Goal: Task Accomplishment & Management: Use online tool/utility

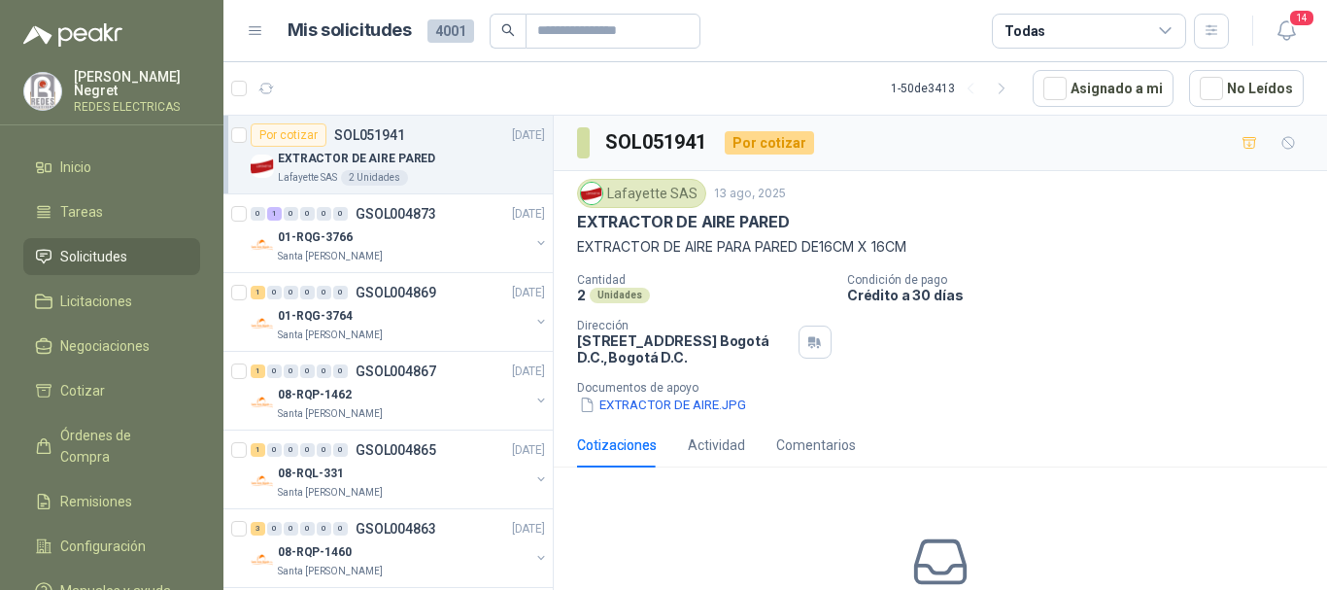
click at [83, 251] on span "Solicitudes" at bounding box center [93, 256] width 67 height 21
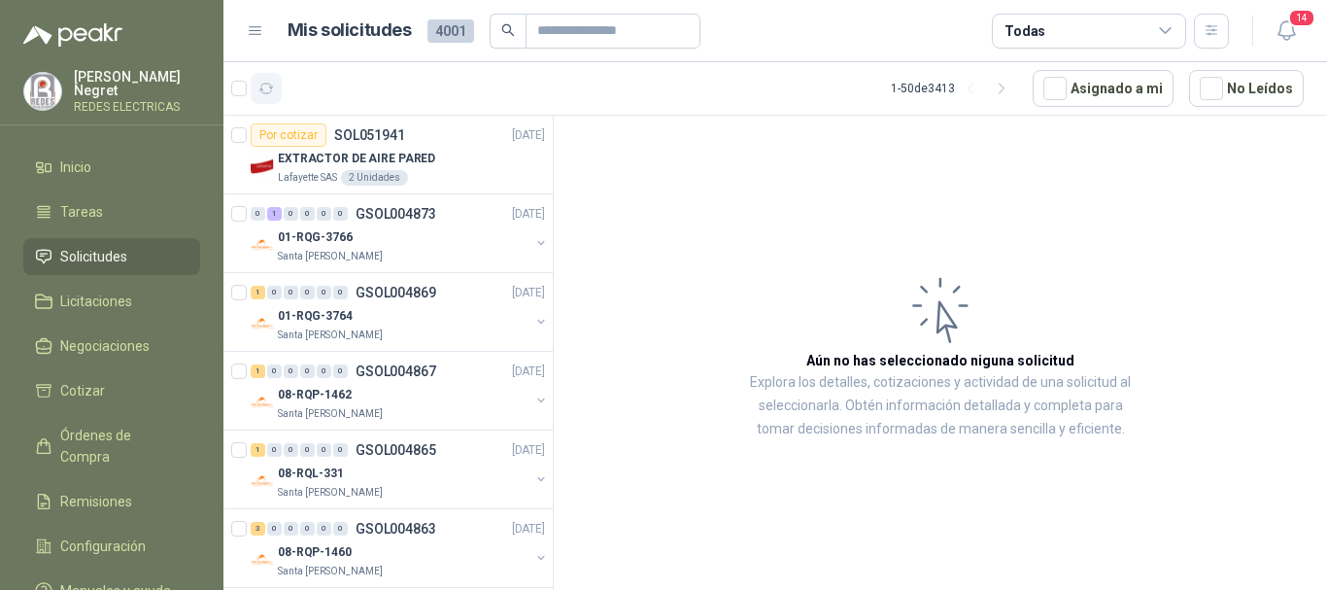
click at [259, 74] on button "button" at bounding box center [266, 88] width 31 height 31
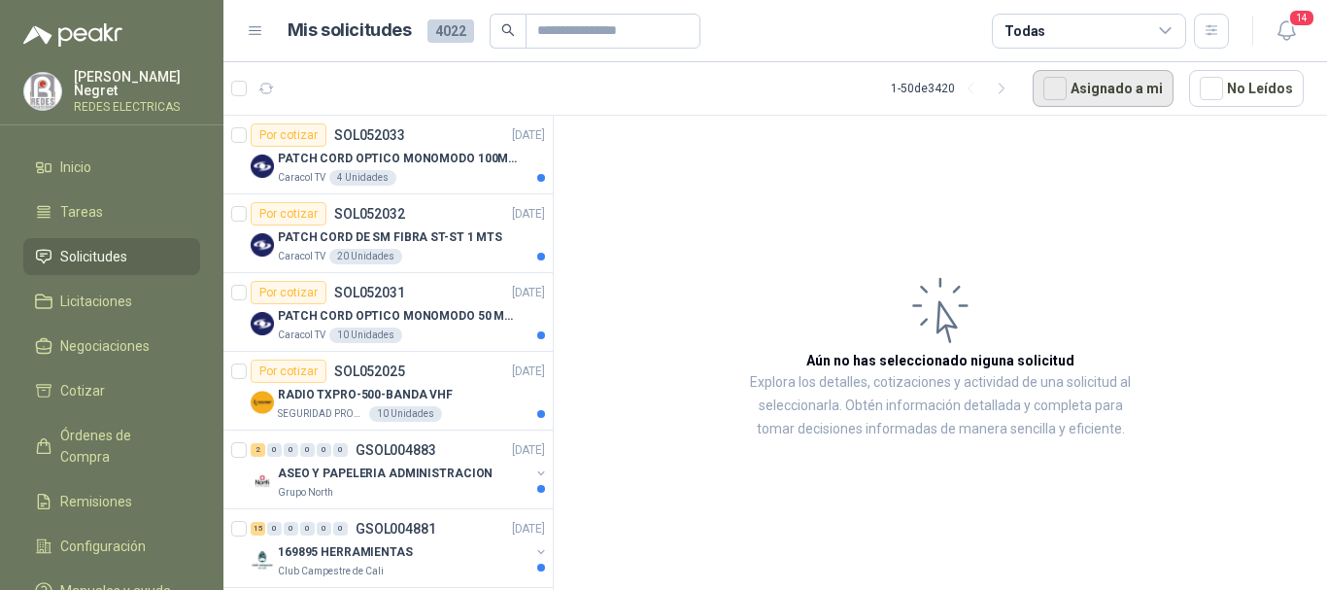
click at [1154, 90] on button "Asignado a mi" at bounding box center [1103, 88] width 141 height 37
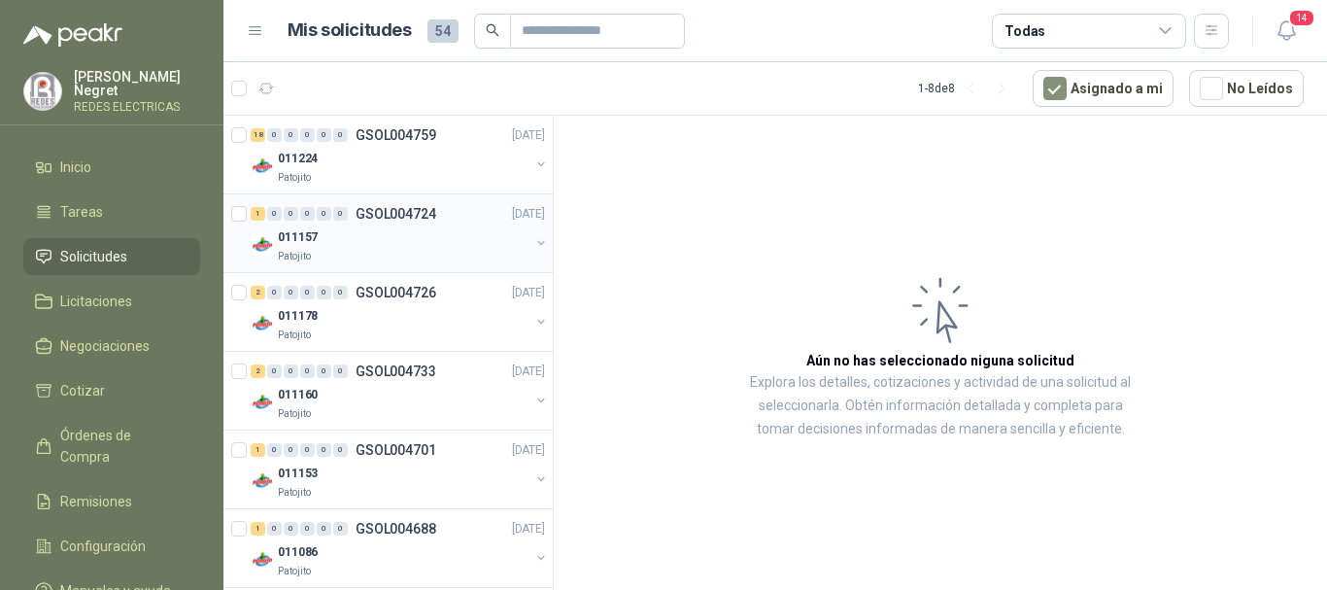
click at [379, 220] on p "GSOL004724" at bounding box center [396, 214] width 81 height 14
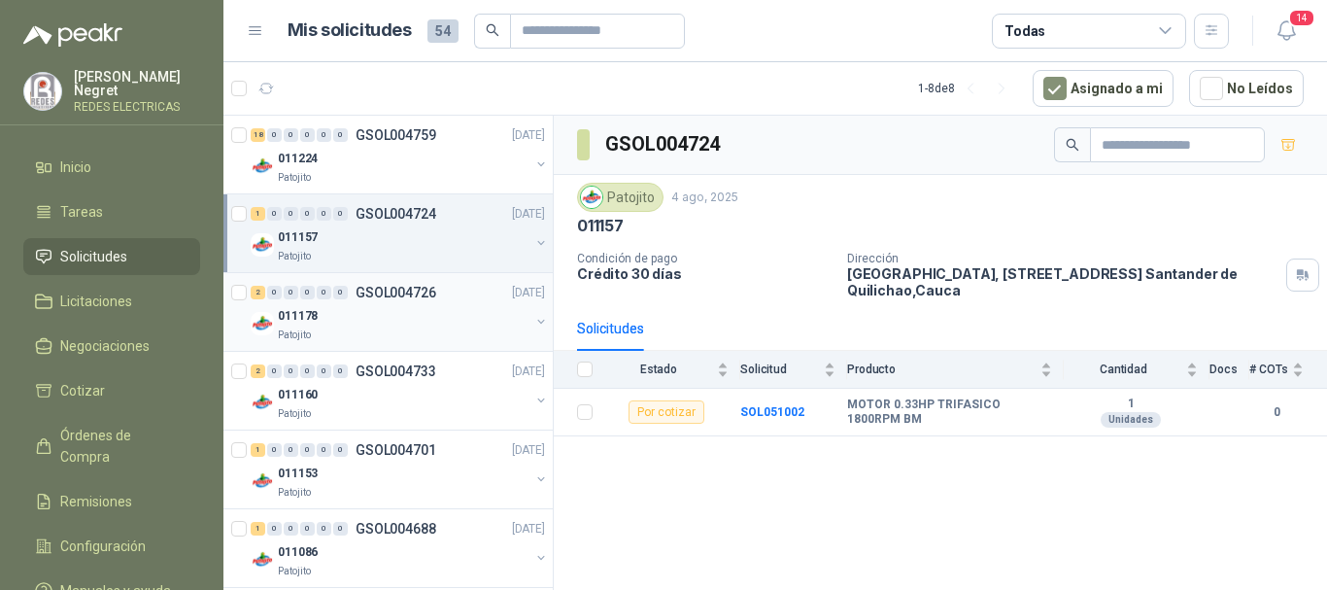
click at [434, 325] on div "011178" at bounding box center [404, 315] width 252 height 23
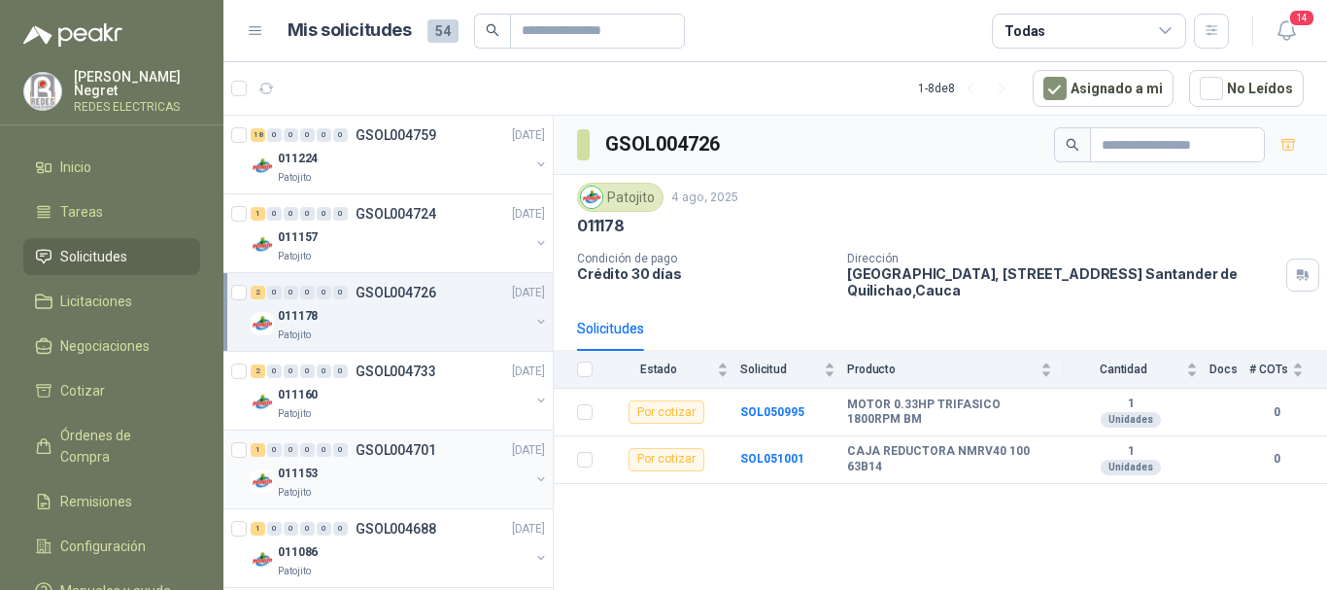
click at [355, 483] on div "011153" at bounding box center [404, 473] width 252 height 23
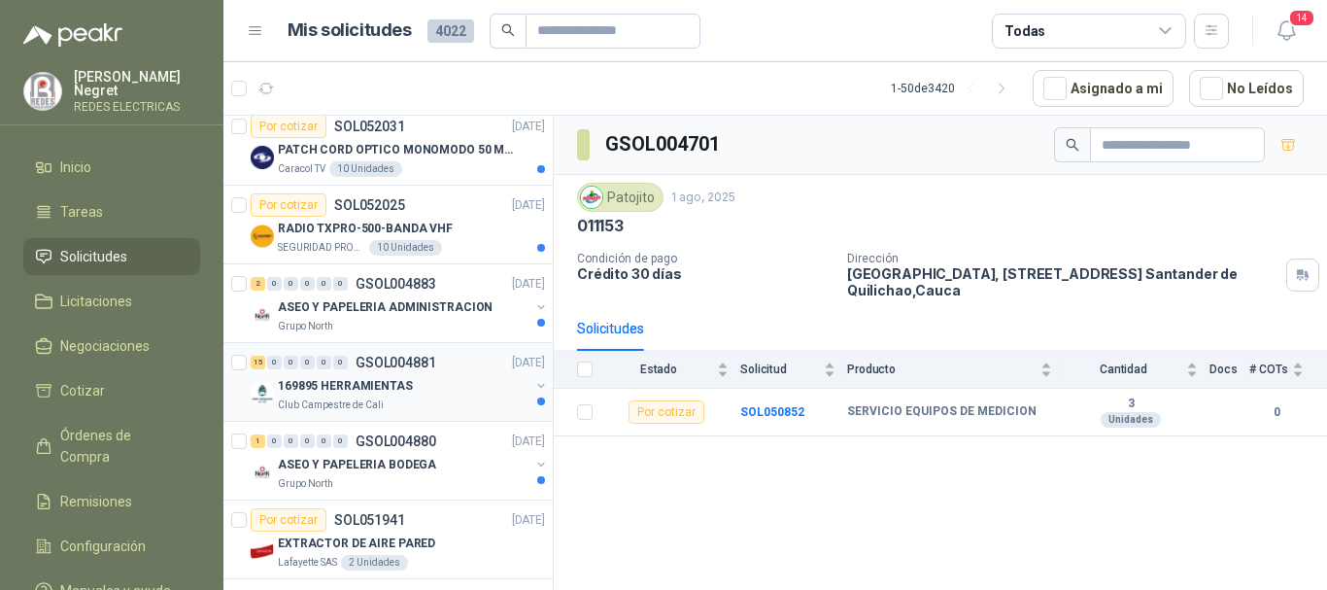
scroll to position [194, 0]
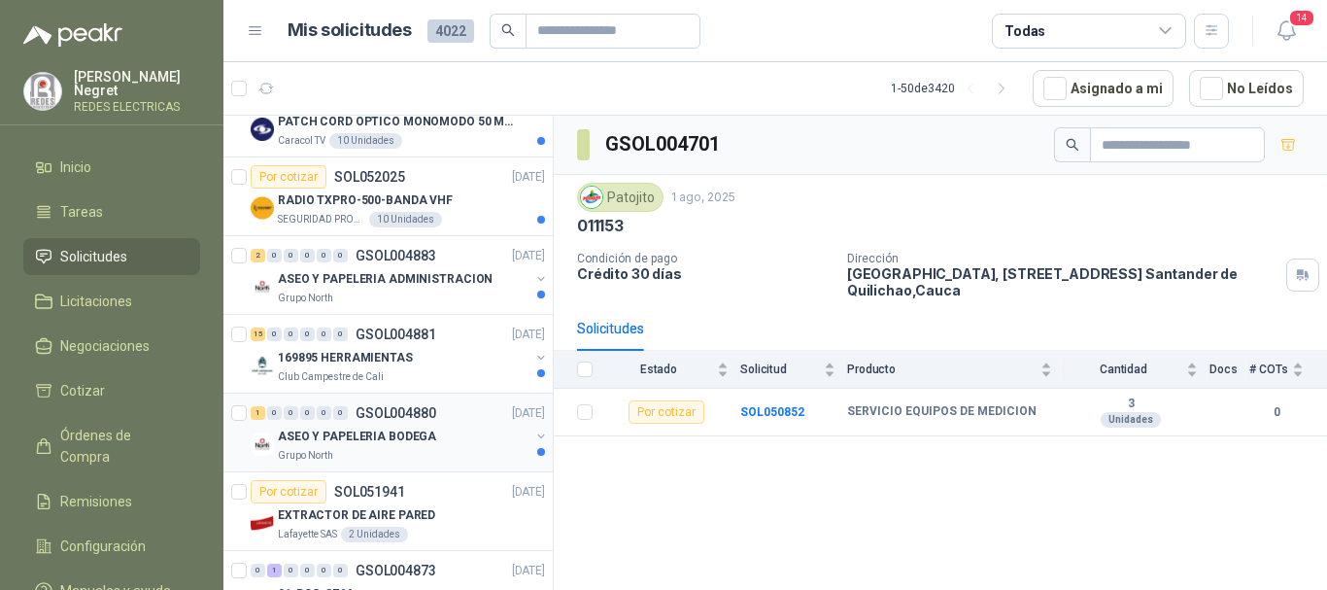
click at [473, 437] on div "ASEO Y PAPELERIA BODEGA" at bounding box center [404, 436] width 252 height 23
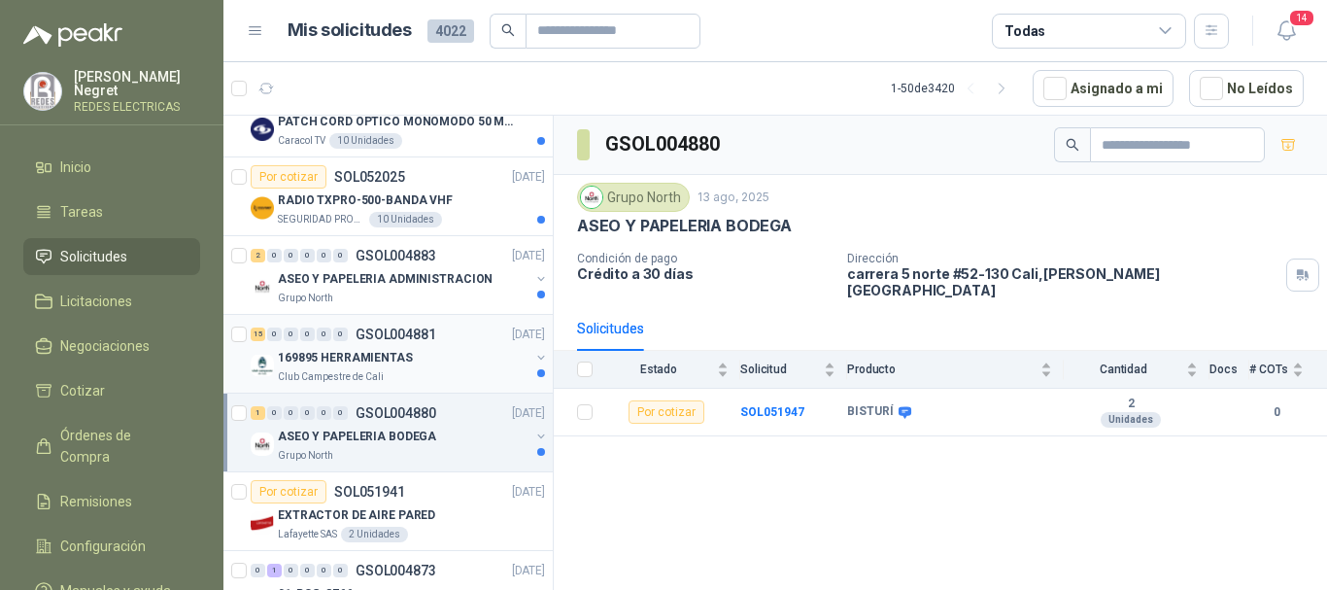
click at [457, 355] on div "169895 HERRAMIENTAS" at bounding box center [404, 357] width 252 height 23
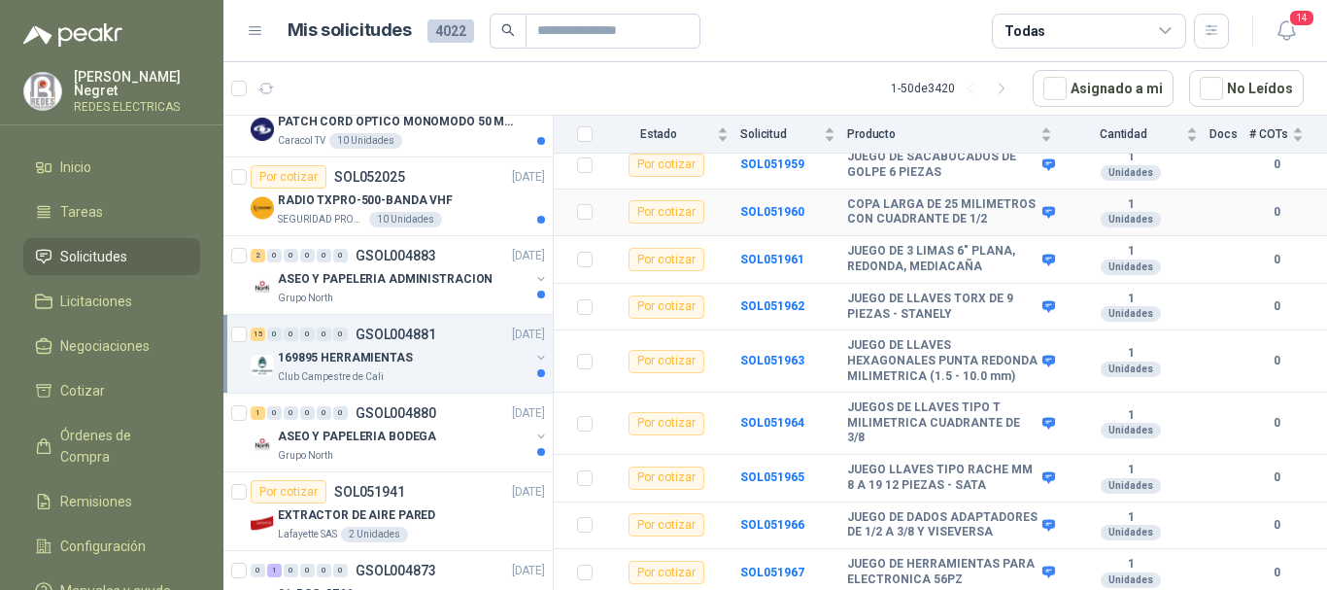
scroll to position [604, 0]
click at [465, 274] on p "ASEO Y PAPELERIA ADMINISTRACION" at bounding box center [385, 279] width 215 height 18
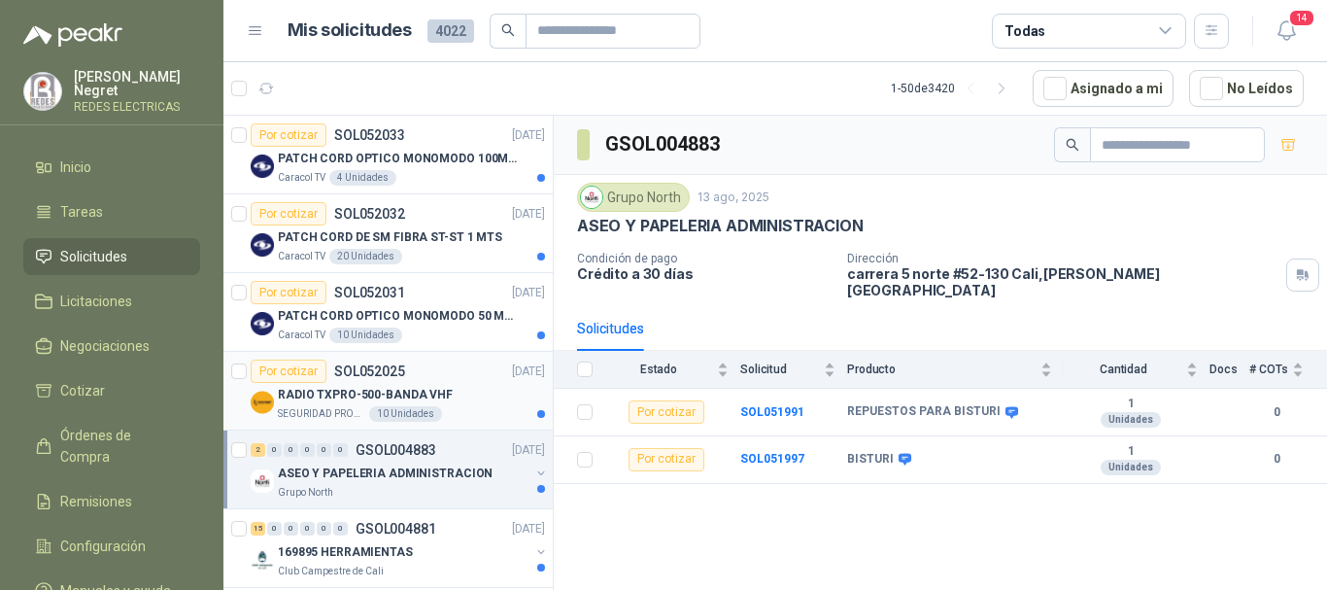
click at [476, 399] on div "RADIO TXPRO-500-BANDA VHF" at bounding box center [411, 394] width 267 height 23
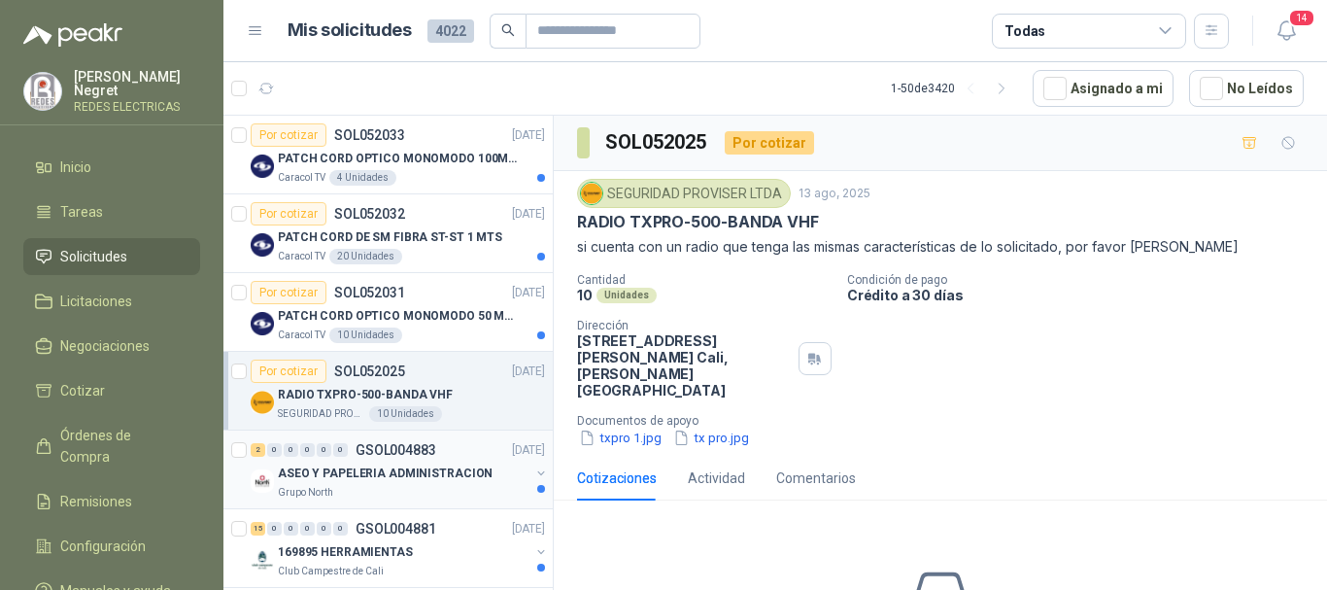
click at [484, 471] on div "ASEO Y PAPELERIA ADMINISTRACION" at bounding box center [404, 473] width 252 height 23
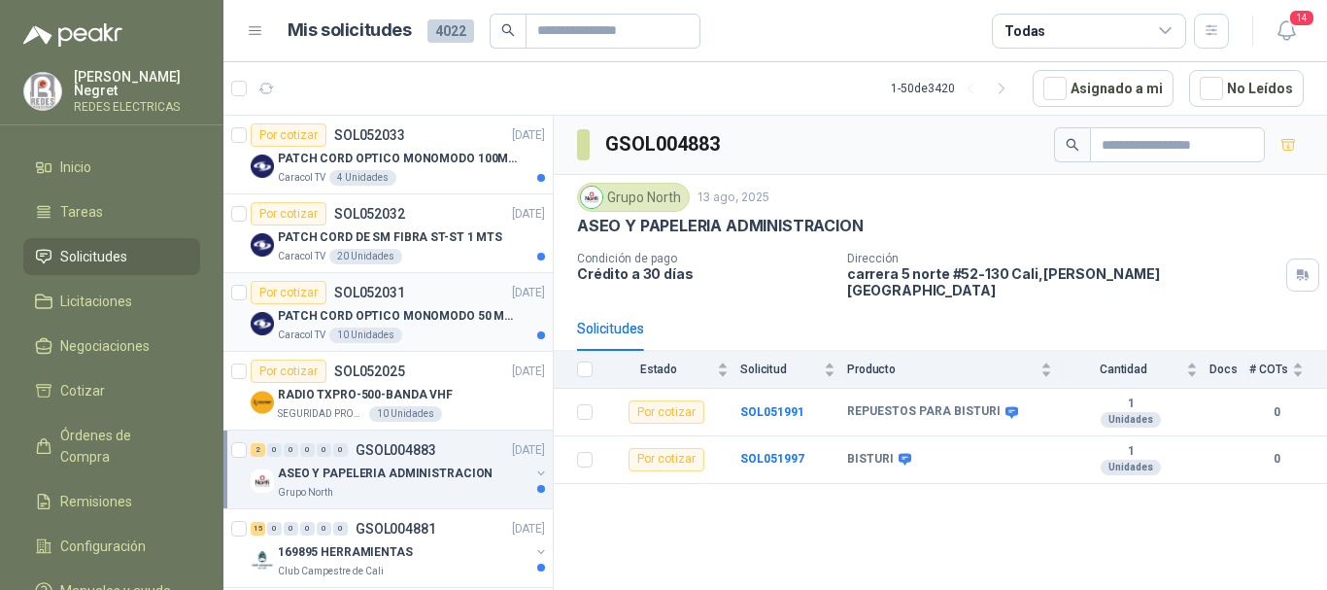
click at [473, 317] on p "PATCH CORD OPTICO MONOMODO 50 MTS" at bounding box center [399, 316] width 242 height 18
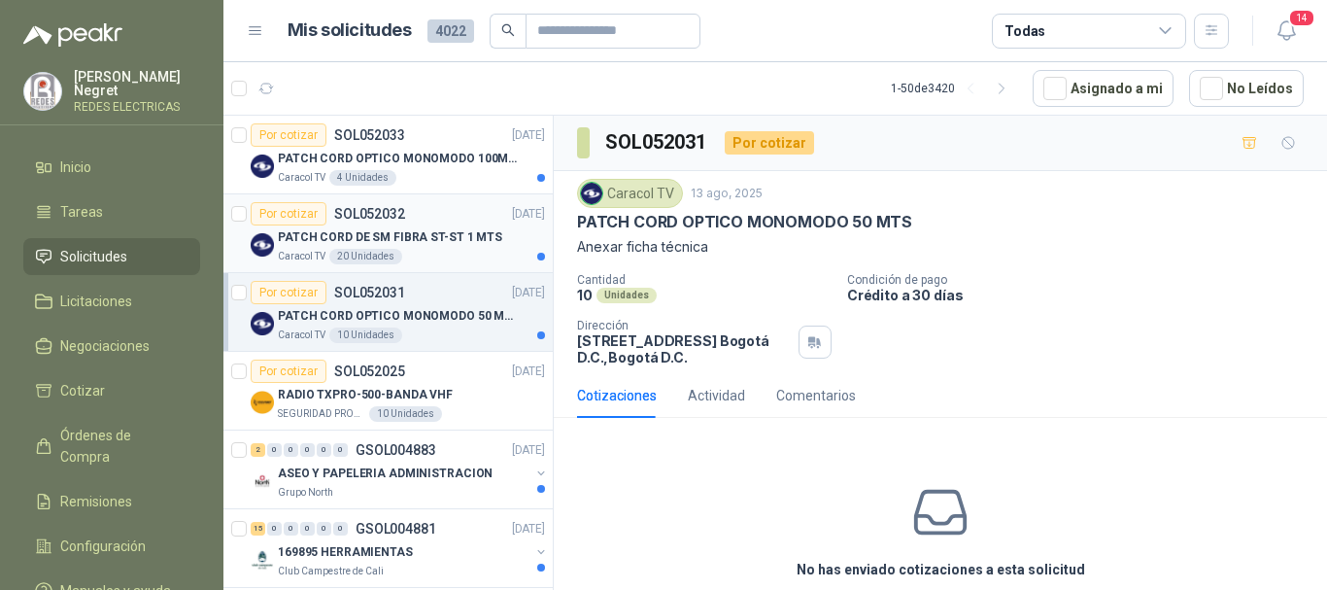
click at [466, 246] on p "PATCH CORD DE SM FIBRA ST-ST 1 MTS" at bounding box center [390, 237] width 224 height 18
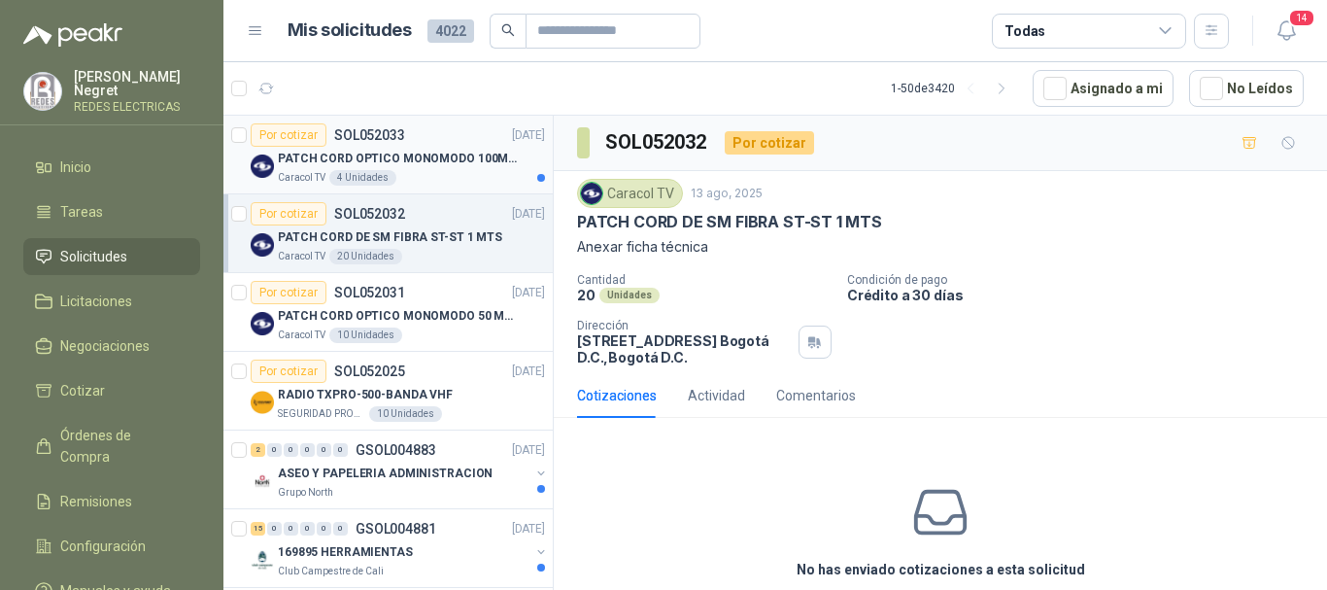
click at [470, 162] on p "PATCH CORD OPTICO MONOMODO 100MTS" at bounding box center [399, 159] width 242 height 18
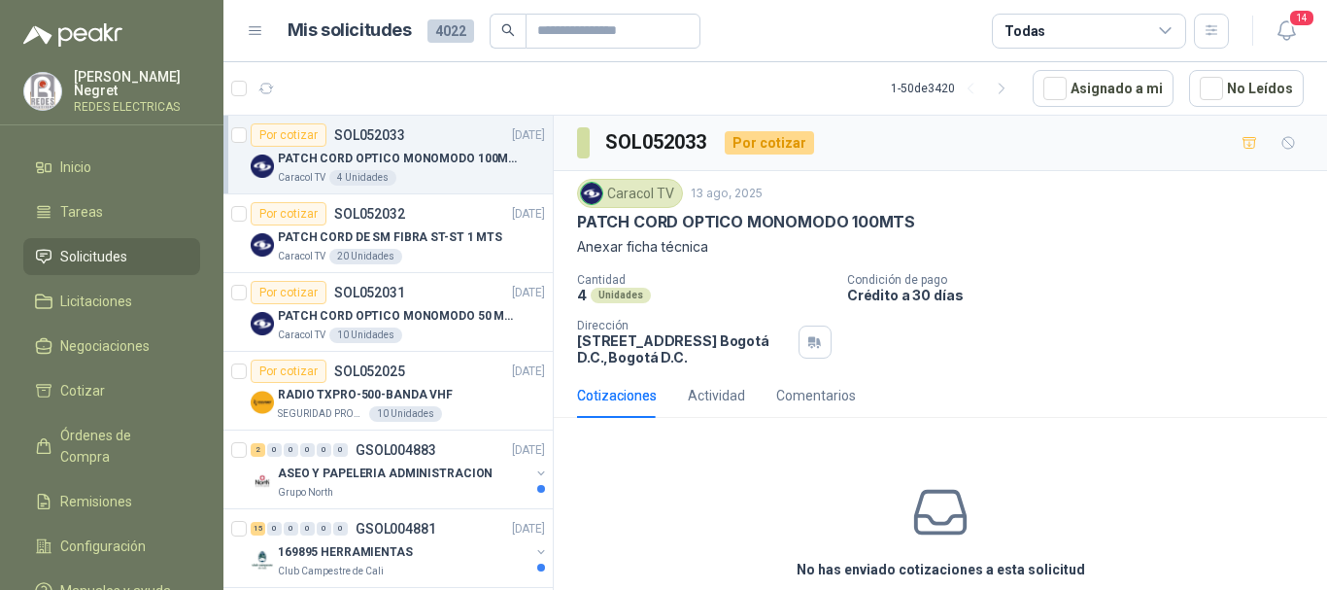
click at [98, 248] on span "Solicitudes" at bounding box center [93, 256] width 67 height 21
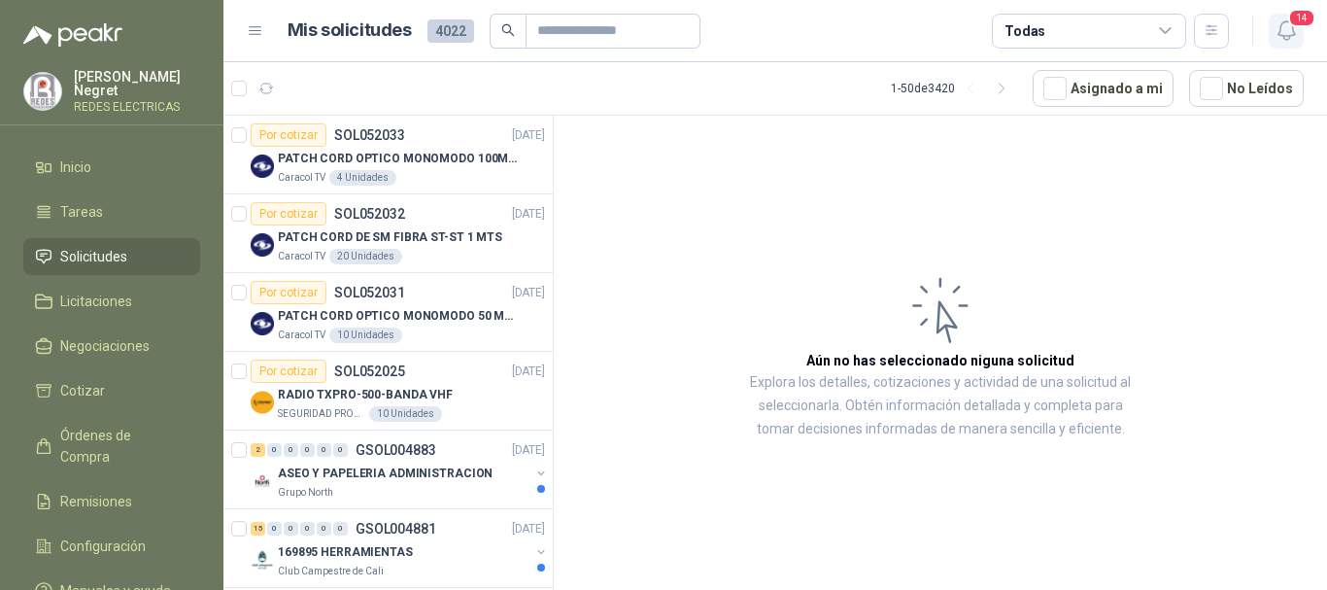
click at [1286, 33] on icon "button" at bounding box center [1287, 30] width 24 height 24
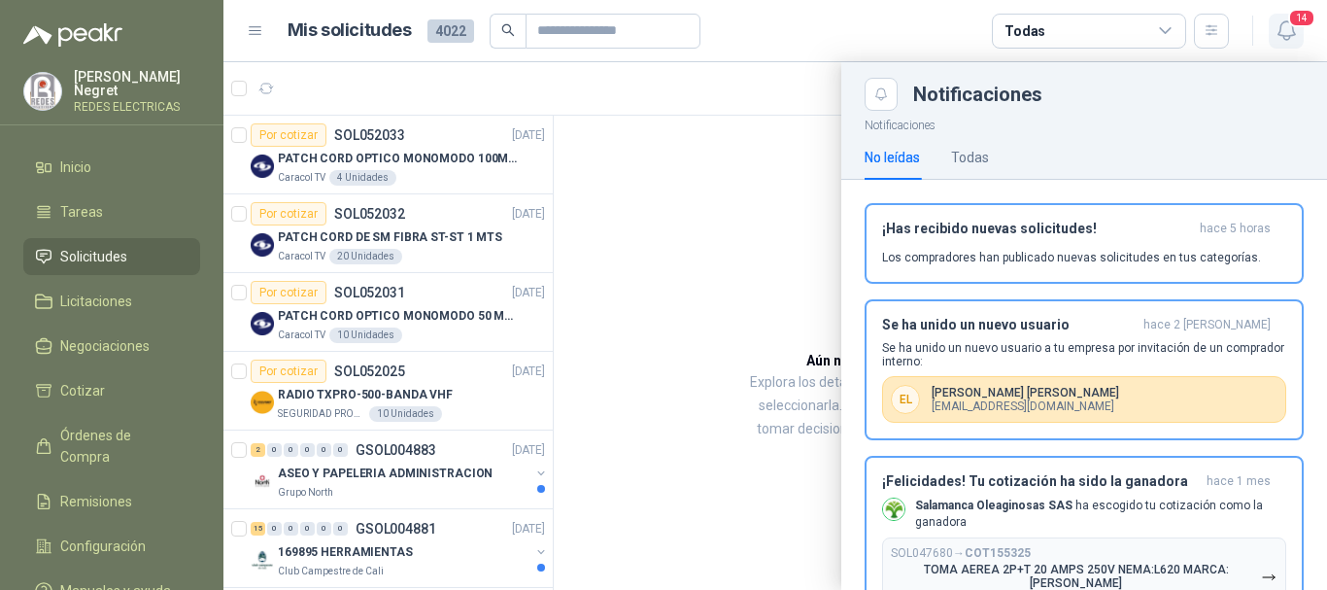
click at [1296, 23] on span "14" at bounding box center [1302, 18] width 27 height 18
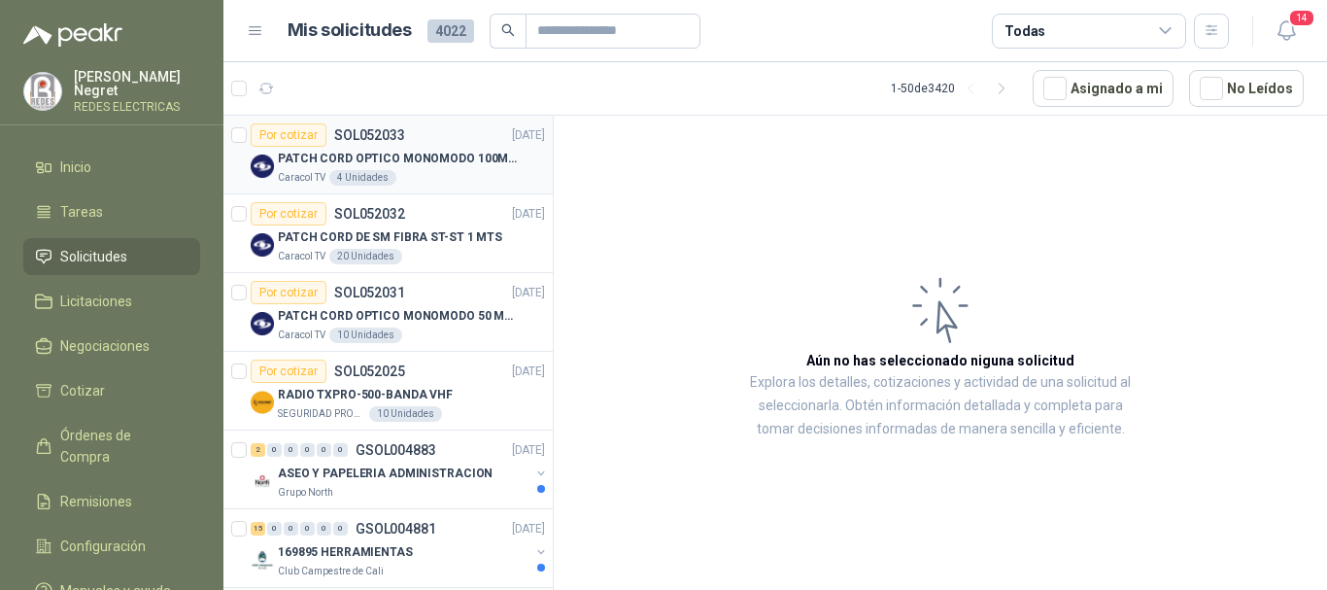
click at [423, 142] on div "Por cotizar SOL052033 [DATE]" at bounding box center [398, 134] width 294 height 23
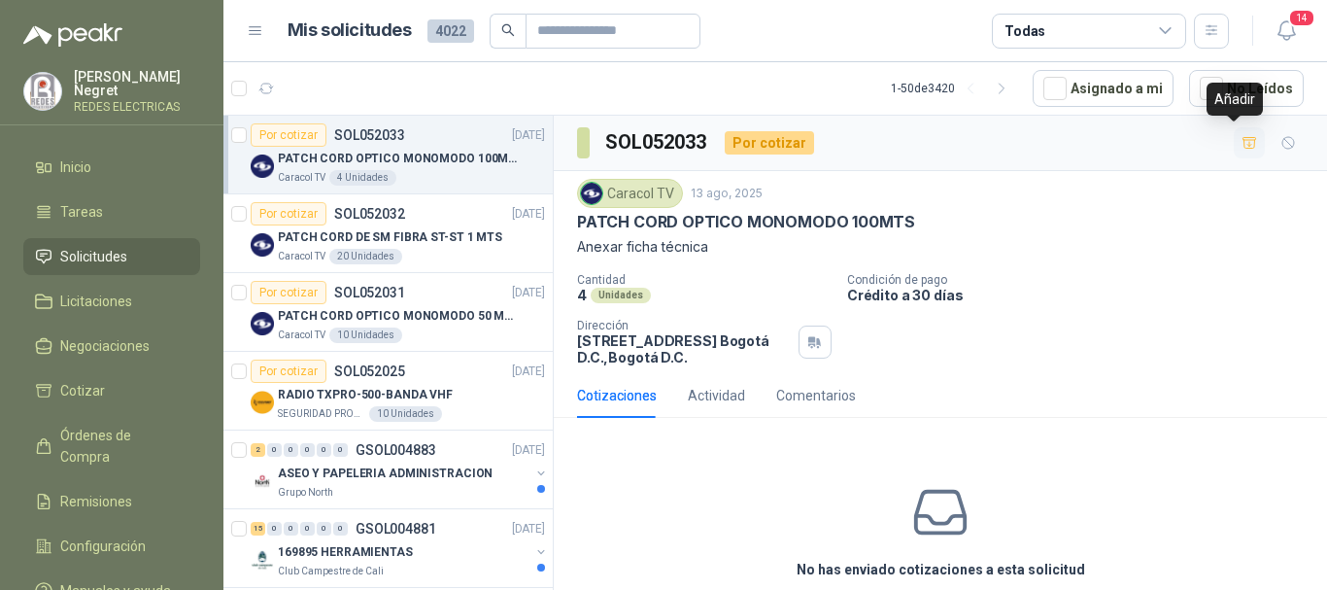
click at [1242, 135] on icon "button" at bounding box center [1250, 143] width 17 height 17
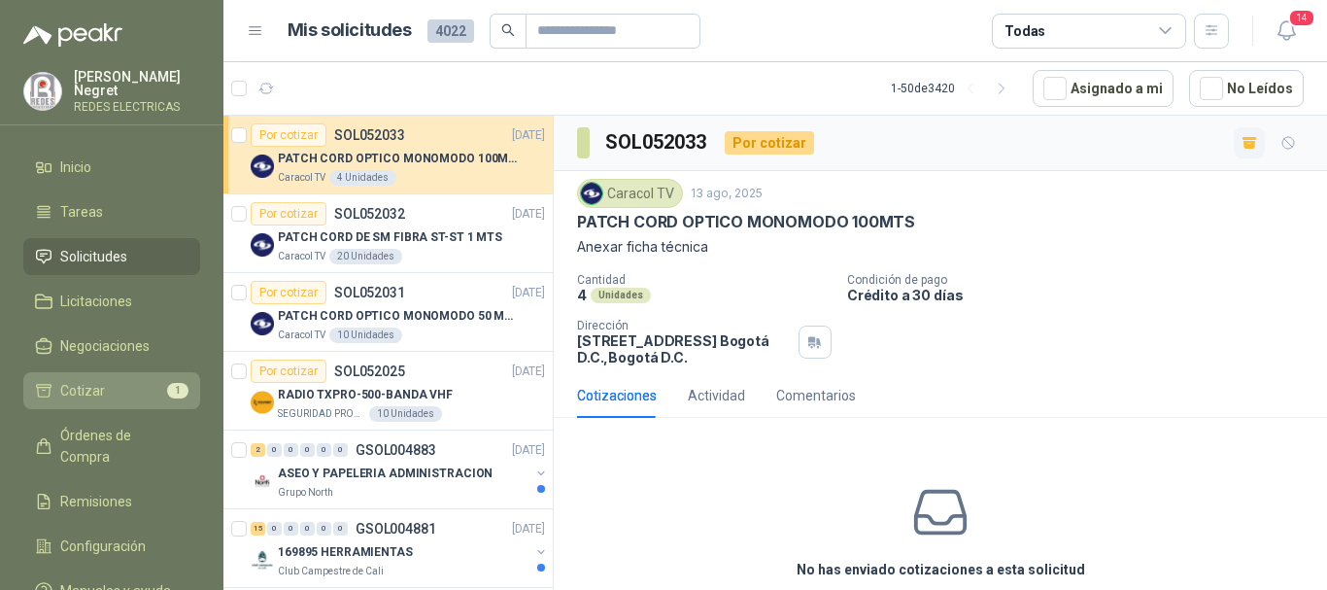
click at [112, 380] on li "Cotizar 1" at bounding box center [112, 390] width 154 height 21
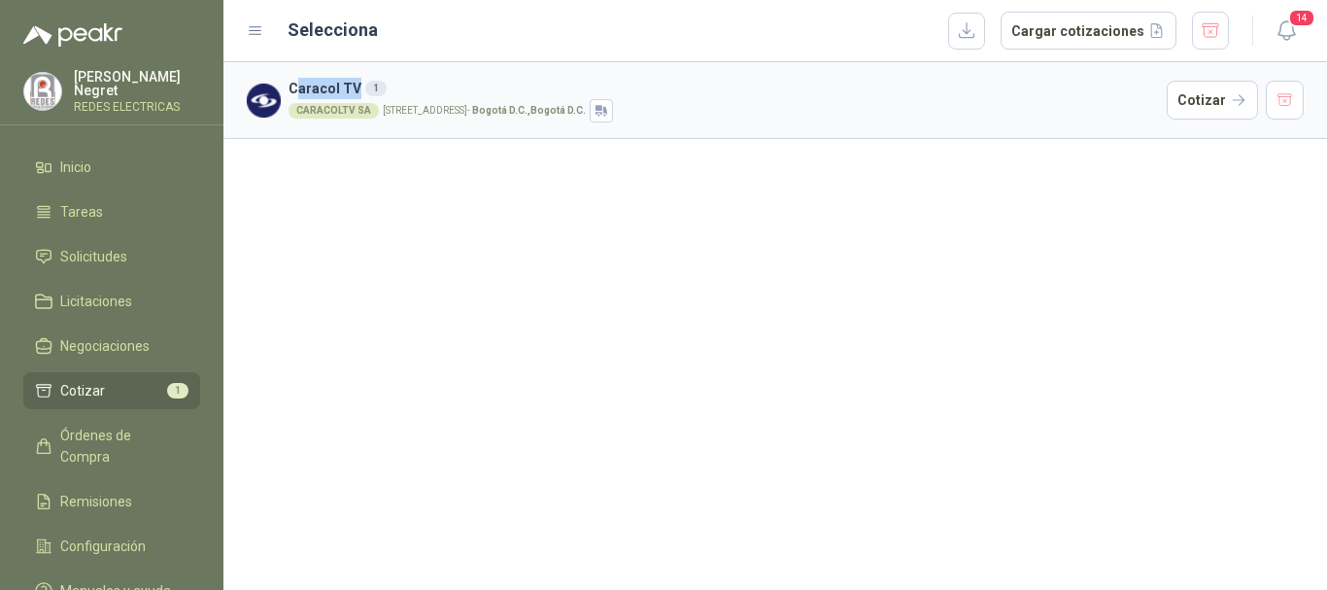
drag, startPoint x: 295, startPoint y: 86, endPoint x: 555, endPoint y: 133, distance: 263.6
click at [406, 78] on h3 "Caracol TV 1" at bounding box center [724, 88] width 871 height 21
click at [1199, 102] on button "Cotizar" at bounding box center [1212, 100] width 91 height 39
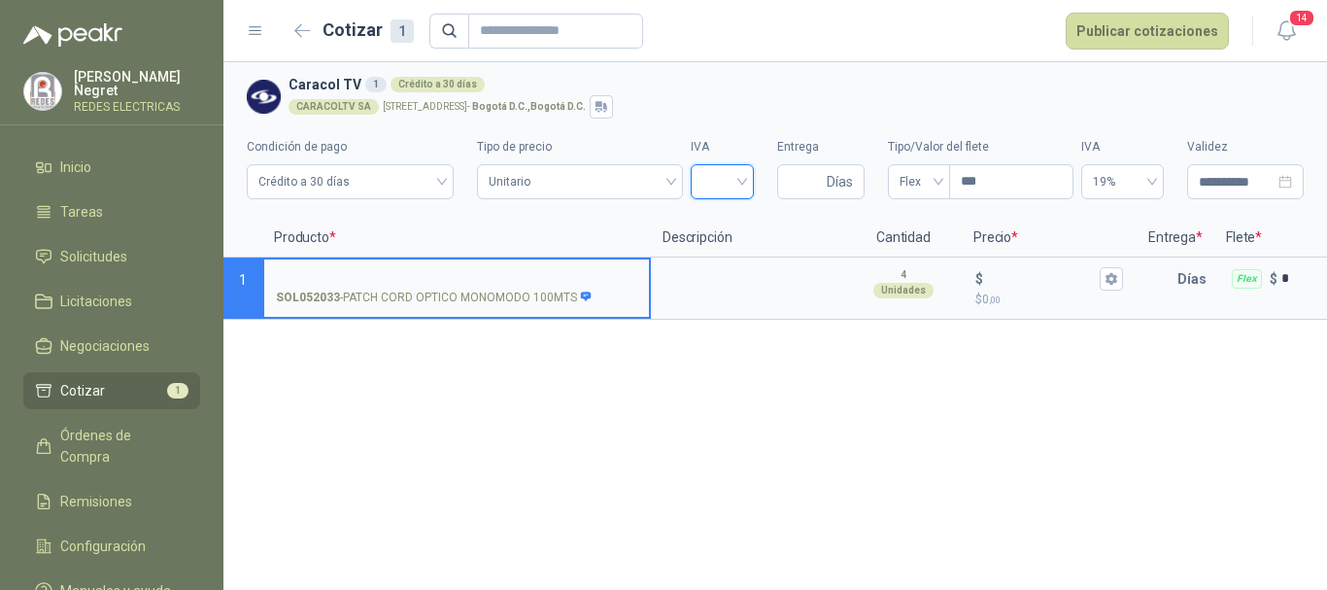
click at [733, 177] on input "search" at bounding box center [723, 179] width 40 height 29
click at [715, 229] on div "19%" at bounding box center [722, 222] width 32 height 21
click at [810, 188] on input "Entrega" at bounding box center [806, 181] width 34 height 33
type input "*"
click at [935, 170] on span "Flex" at bounding box center [919, 181] width 39 height 29
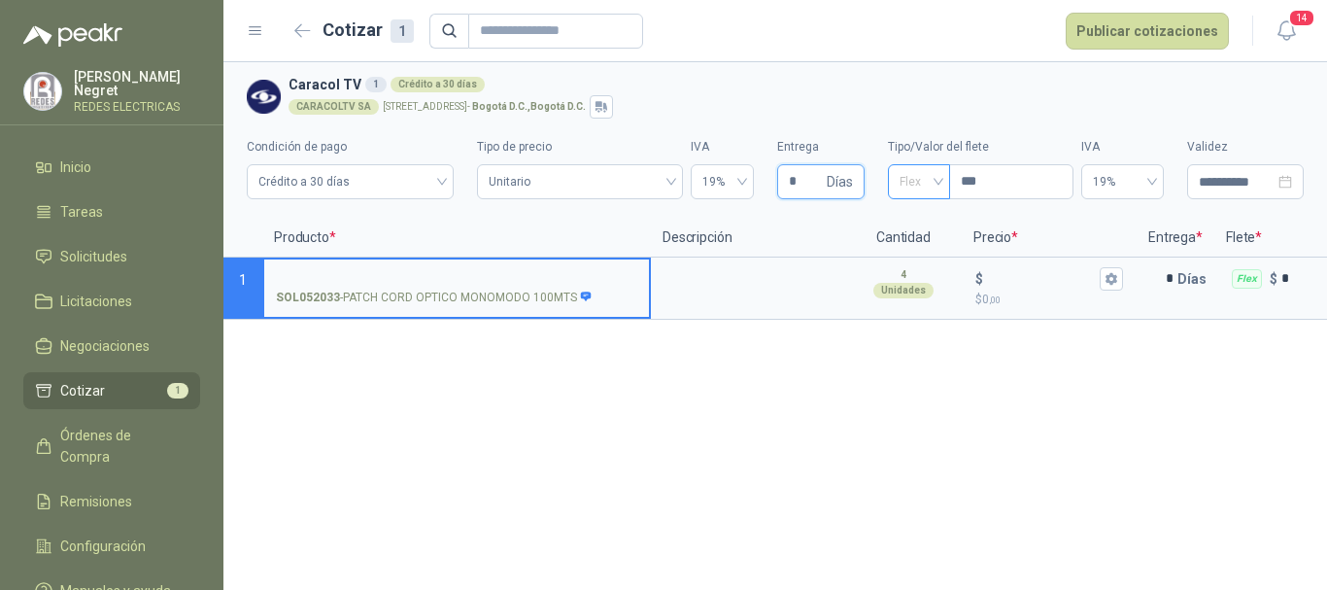
type input "*"
click at [912, 250] on div "Incluido" at bounding box center [919, 253] width 31 height 21
click at [922, 181] on span "Incluido" at bounding box center [930, 181] width 60 height 29
click at [917, 224] on div "Flex" at bounding box center [929, 222] width 51 height 21
click at [974, 183] on input "***" at bounding box center [1011, 181] width 122 height 33
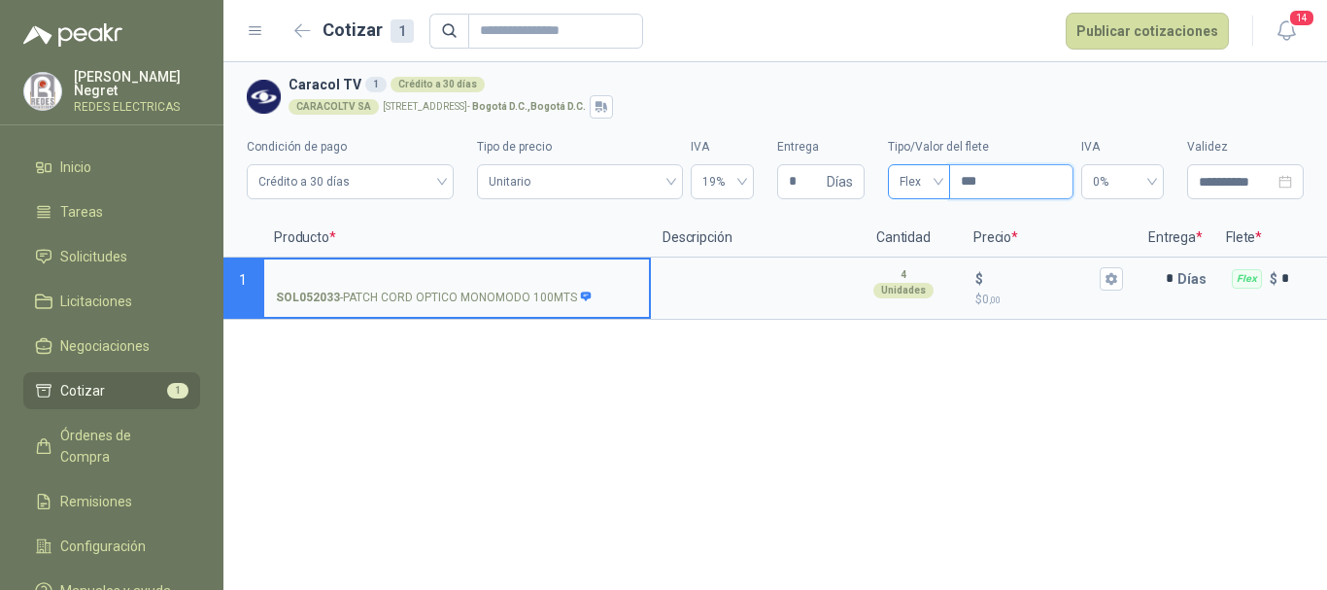
click at [941, 189] on div "Flex" at bounding box center [919, 181] width 62 height 35
click at [918, 292] on div "Fijo" at bounding box center [919, 284] width 31 height 21
drag, startPoint x: 974, startPoint y: 177, endPoint x: 1037, endPoint y: 177, distance: 63.2
click at [1035, 177] on input "***" at bounding box center [1010, 181] width 125 height 33
click at [921, 181] on span "Fijo" at bounding box center [918, 181] width 36 height 29
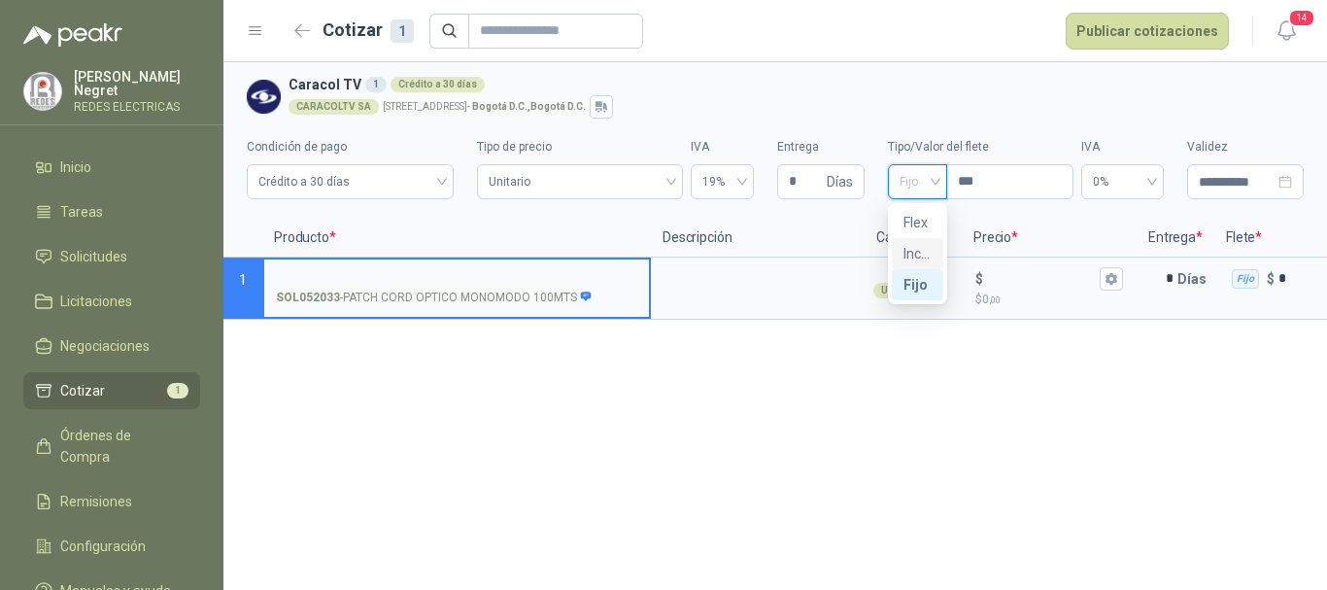
click at [913, 252] on div "Incluido" at bounding box center [918, 253] width 28 height 21
click at [510, 276] on input "SOL052033 - PATCH CORD OPTICO MONOMODO 100MTS" at bounding box center [457, 279] width 362 height 15
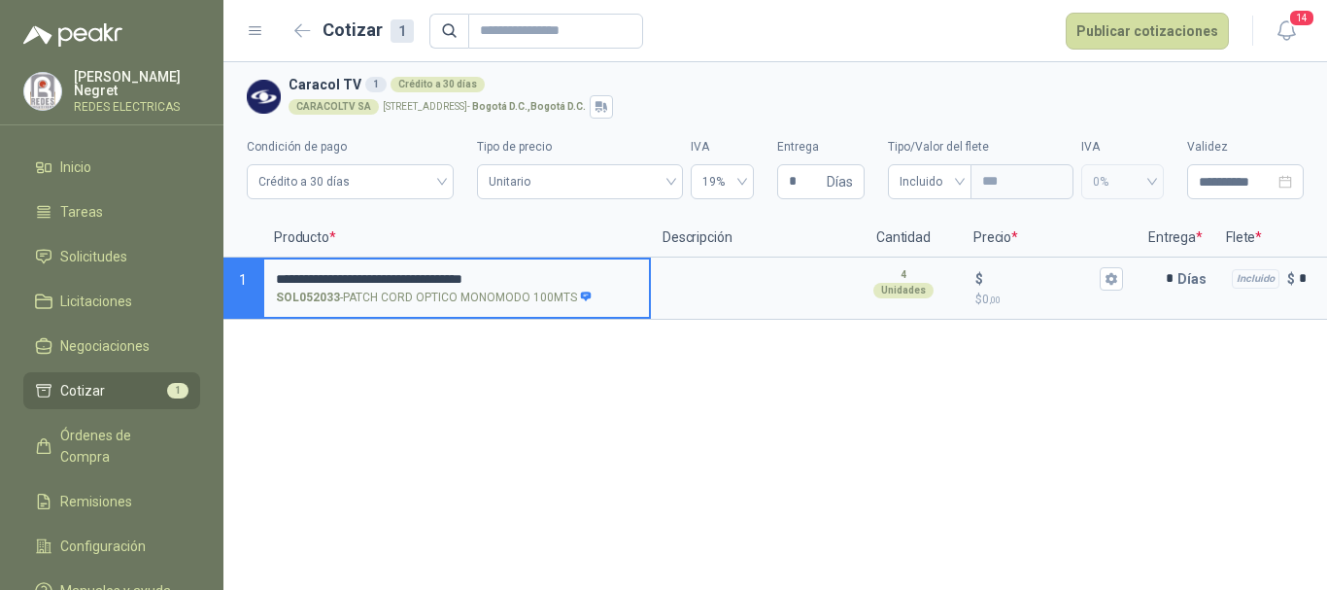
drag, startPoint x: 299, startPoint y: 276, endPoint x: 349, endPoint y: 277, distance: 49.6
click at [349, 277] on input "**********" at bounding box center [457, 279] width 362 height 15
click at [394, 277] on input "**********" at bounding box center [457, 279] width 362 height 15
click at [297, 273] on input "**********" at bounding box center [457, 279] width 362 height 15
drag, startPoint x: 546, startPoint y: 279, endPoint x: 259, endPoint y: 272, distance: 286.8
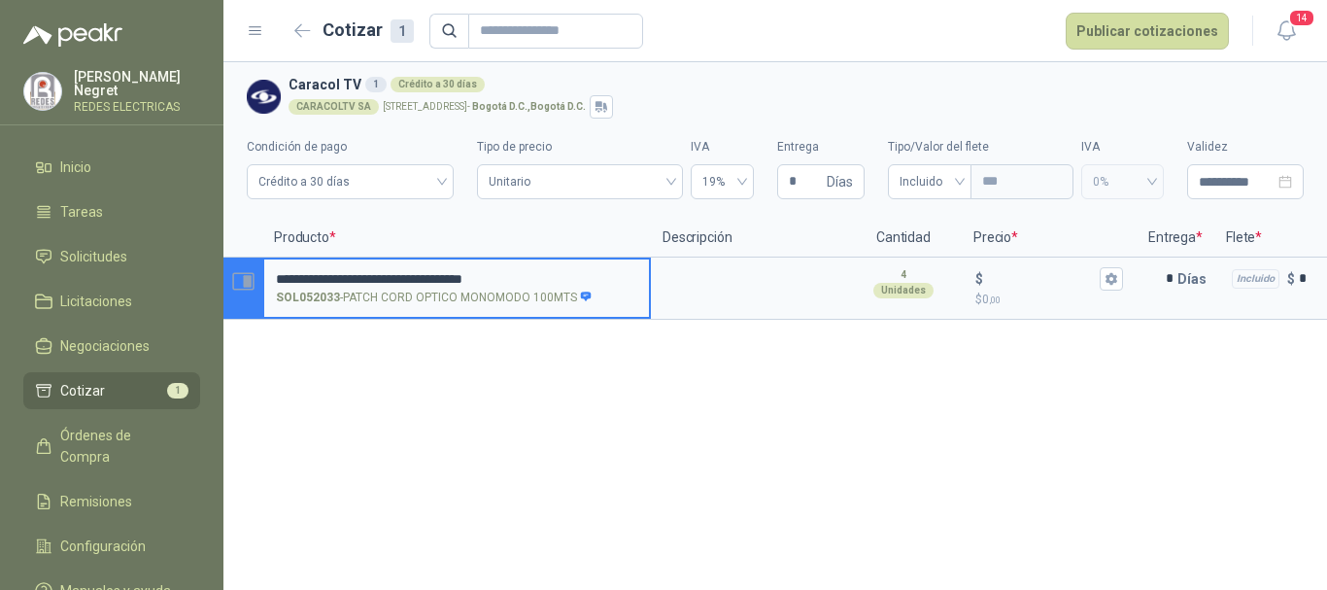
click at [259, 272] on section "**********" at bounding box center [776, 289] width 1104 height 62
click at [722, 280] on textarea at bounding box center [748, 281] width 190 height 45
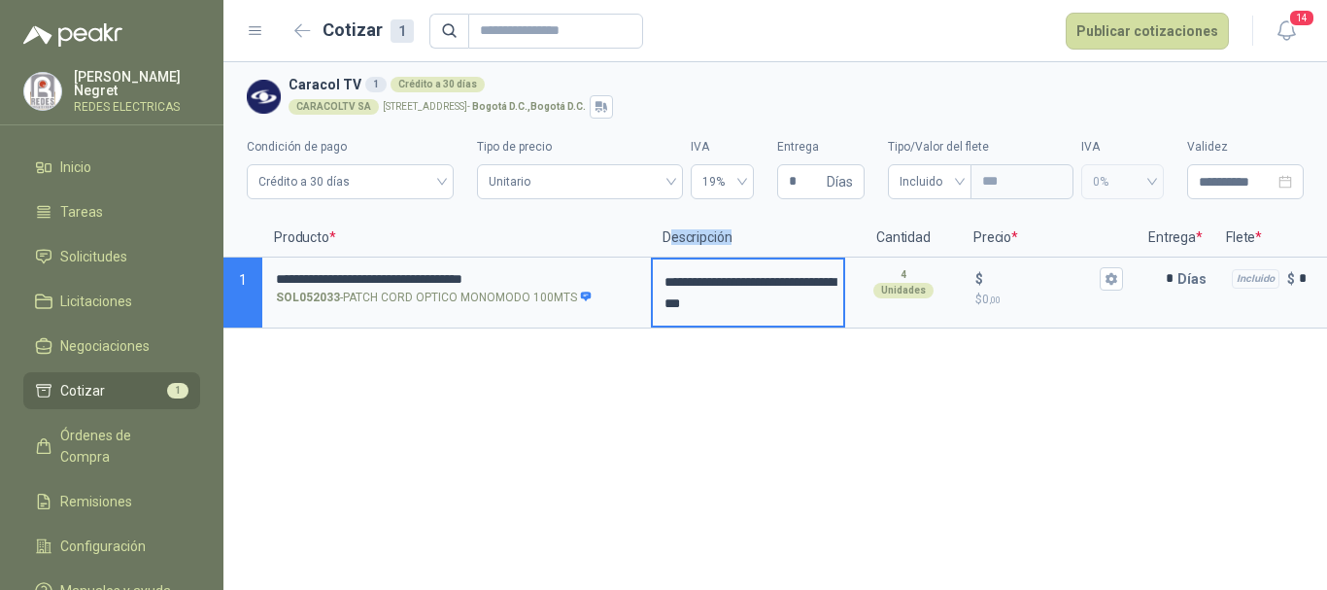
drag, startPoint x: 672, startPoint y: 238, endPoint x: 768, endPoint y: 235, distance: 95.3
click at [768, 236] on p "Descripción" at bounding box center [748, 238] width 194 height 39
drag, startPoint x: 661, startPoint y: 232, endPoint x: 775, endPoint y: 232, distance: 114.7
click at [769, 232] on p "Descripción" at bounding box center [748, 238] width 194 height 39
drag, startPoint x: 285, startPoint y: 238, endPoint x: 476, endPoint y: 255, distance: 192.2
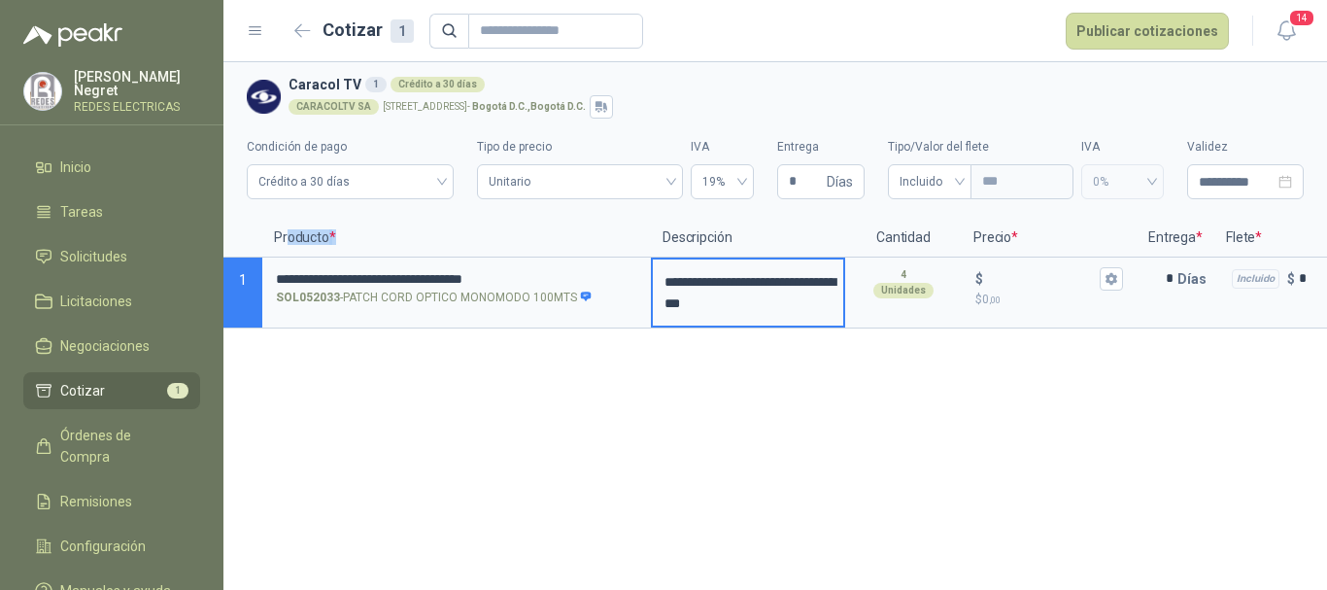
click at [420, 246] on p "Producto *" at bounding box center [456, 238] width 389 height 39
drag, startPoint x: 665, startPoint y: 280, endPoint x: 772, endPoint y: 312, distance: 111.6
click at [772, 313] on textarea "**********" at bounding box center [748, 292] width 190 height 66
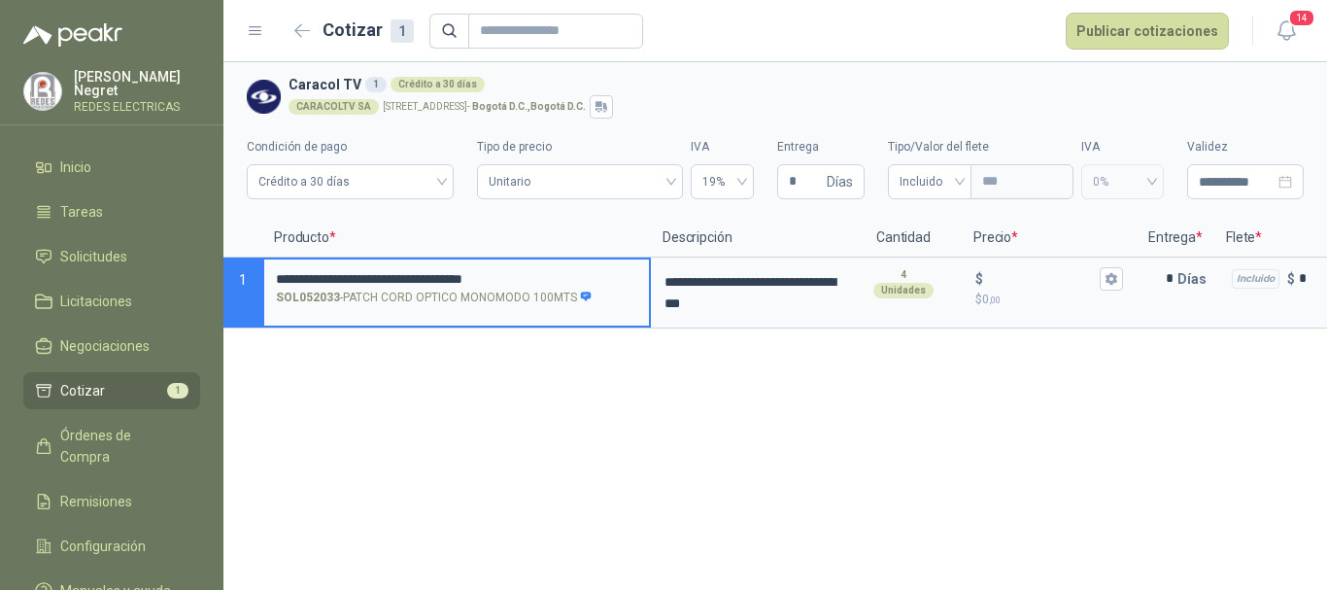
drag, startPoint x: 277, startPoint y: 276, endPoint x: 373, endPoint y: 277, distance: 96.2
click at [372, 279] on input "**********" at bounding box center [457, 279] width 362 height 15
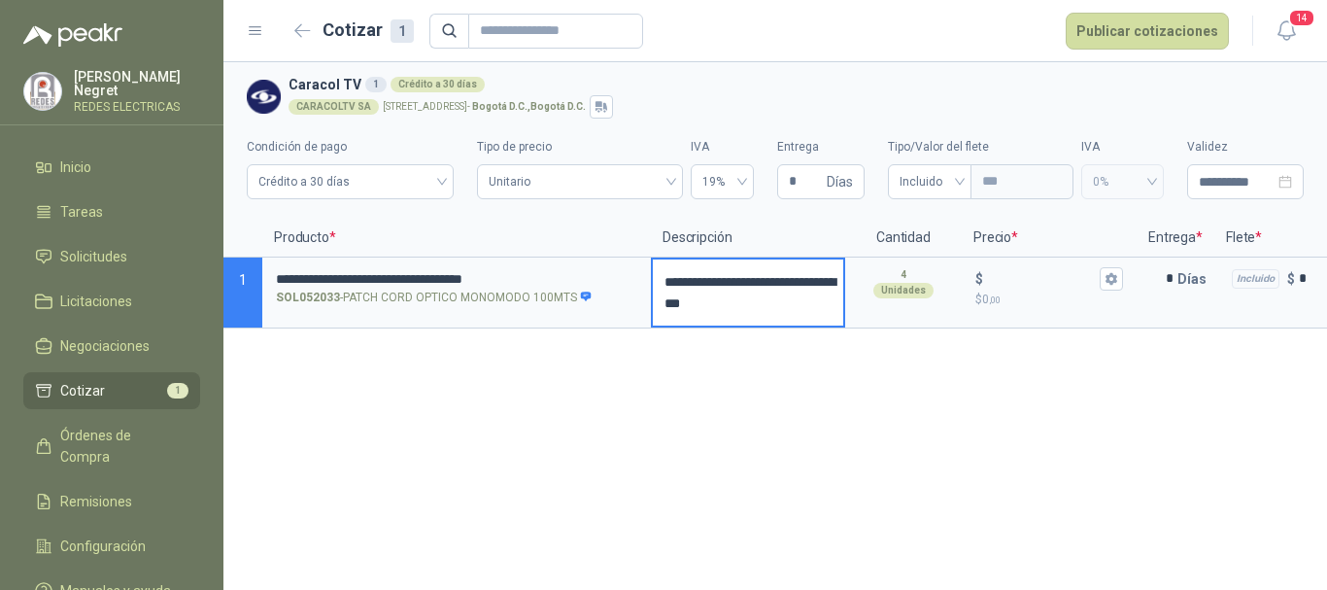
drag, startPoint x: 663, startPoint y: 282, endPoint x: 791, endPoint y: 299, distance: 129.5
click at [791, 302] on textarea "**********" at bounding box center [748, 292] width 190 height 66
click at [991, 271] on input "$ $ 0 ,00" at bounding box center [1041, 278] width 109 height 15
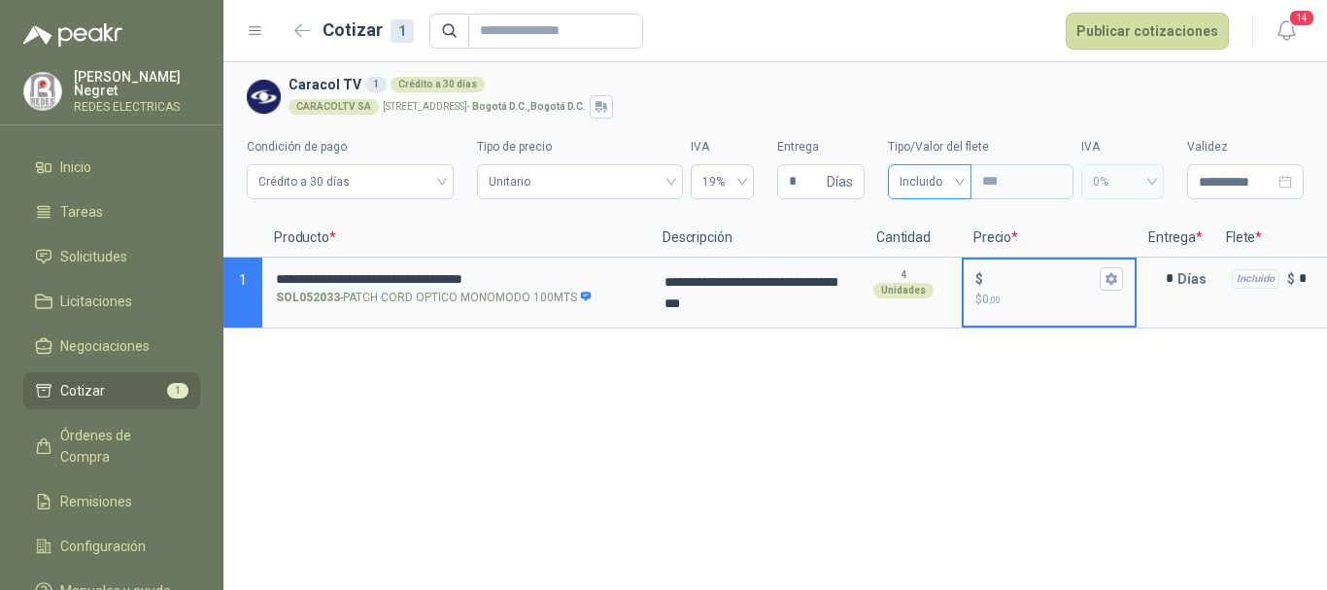
click at [922, 179] on span "Incluido" at bounding box center [930, 181] width 60 height 29
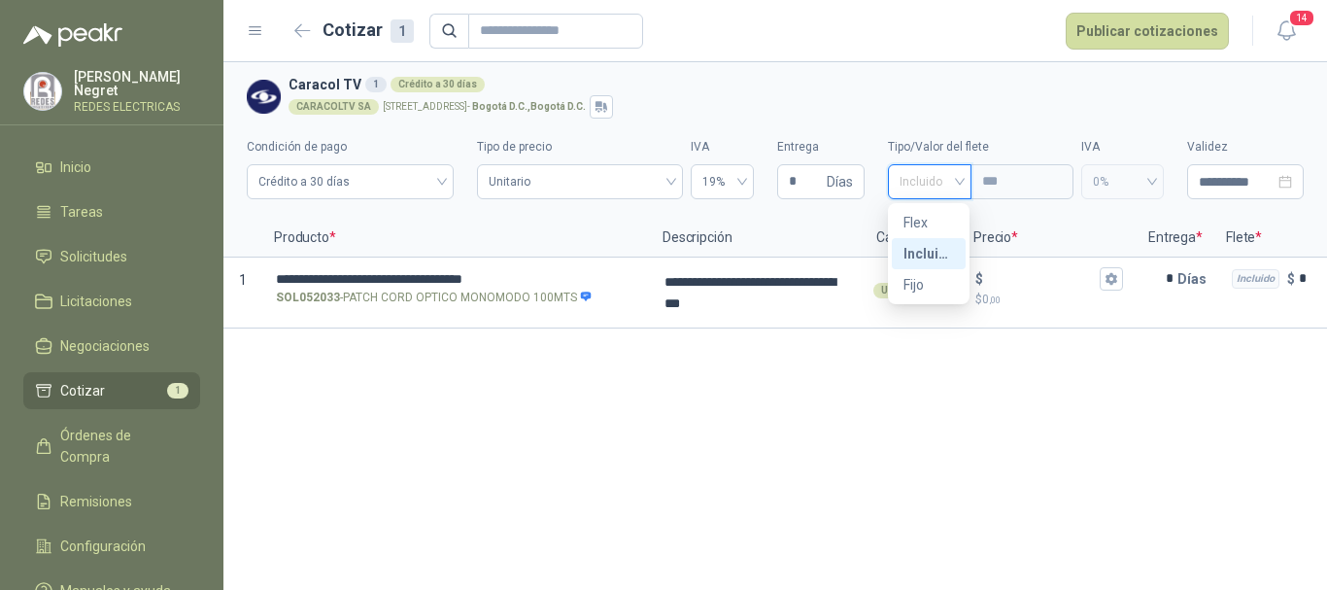
click at [926, 249] on div "Incluido" at bounding box center [929, 253] width 51 height 21
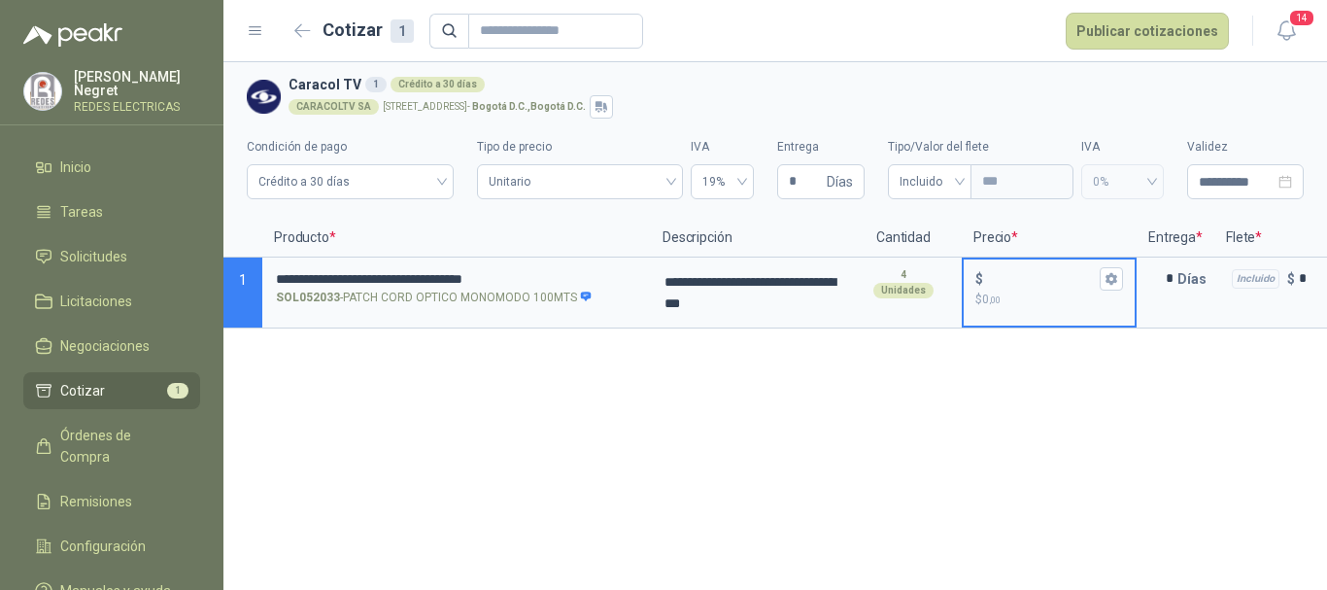
click at [999, 279] on input "$ $ 0 ,00" at bounding box center [1041, 278] width 109 height 15
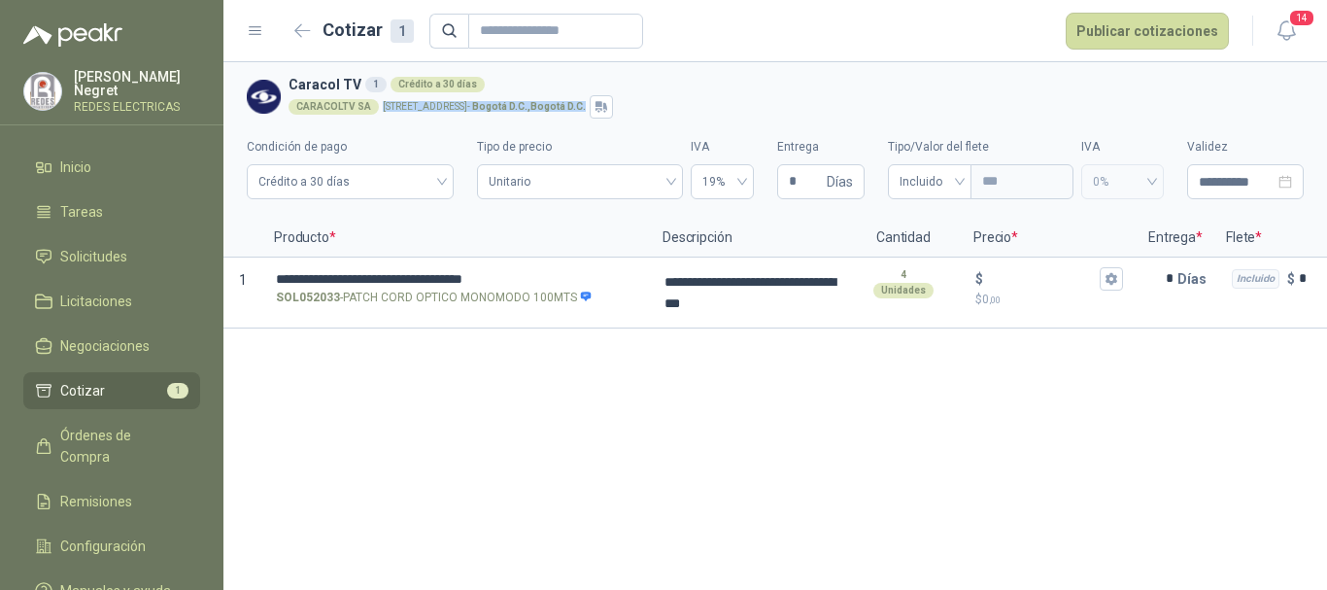
drag, startPoint x: 379, startPoint y: 108, endPoint x: 589, endPoint y: 108, distance: 209.9
click at [589, 108] on div "CARACOLTV SA [STREET_ADDRESS] D.C. , [GEOGRAPHIC_DATA] D.C." at bounding box center [793, 106] width 1008 height 23
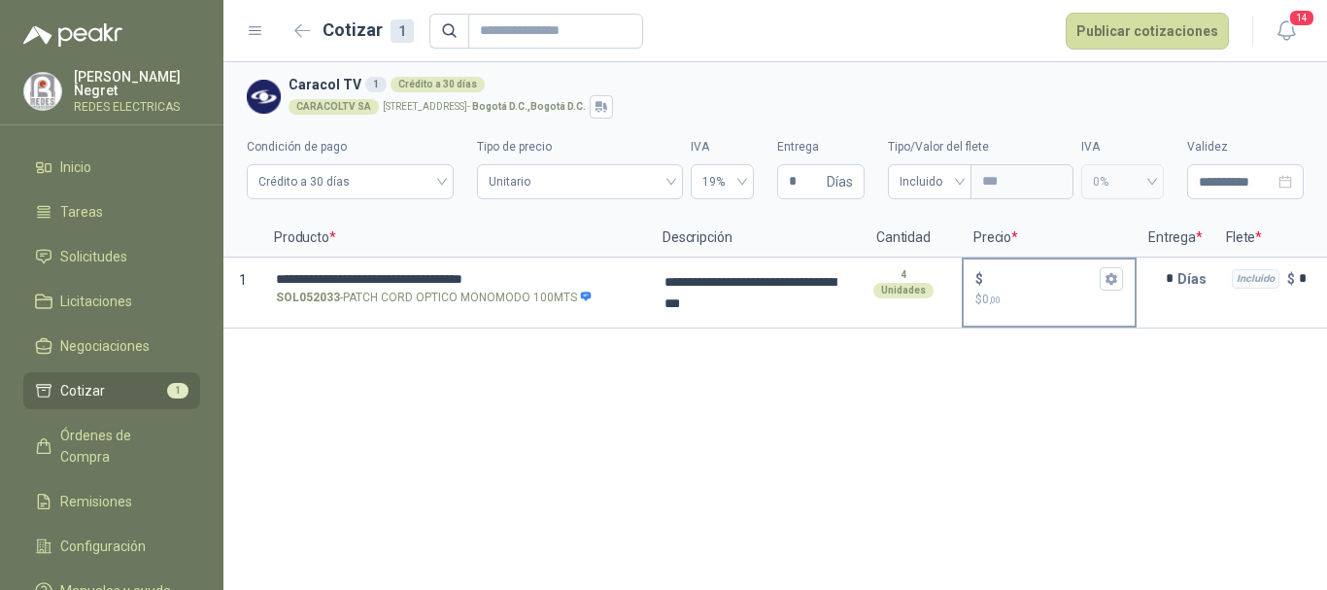
click at [1029, 278] on input "$ $ 0 ,00" at bounding box center [1041, 278] width 109 height 15
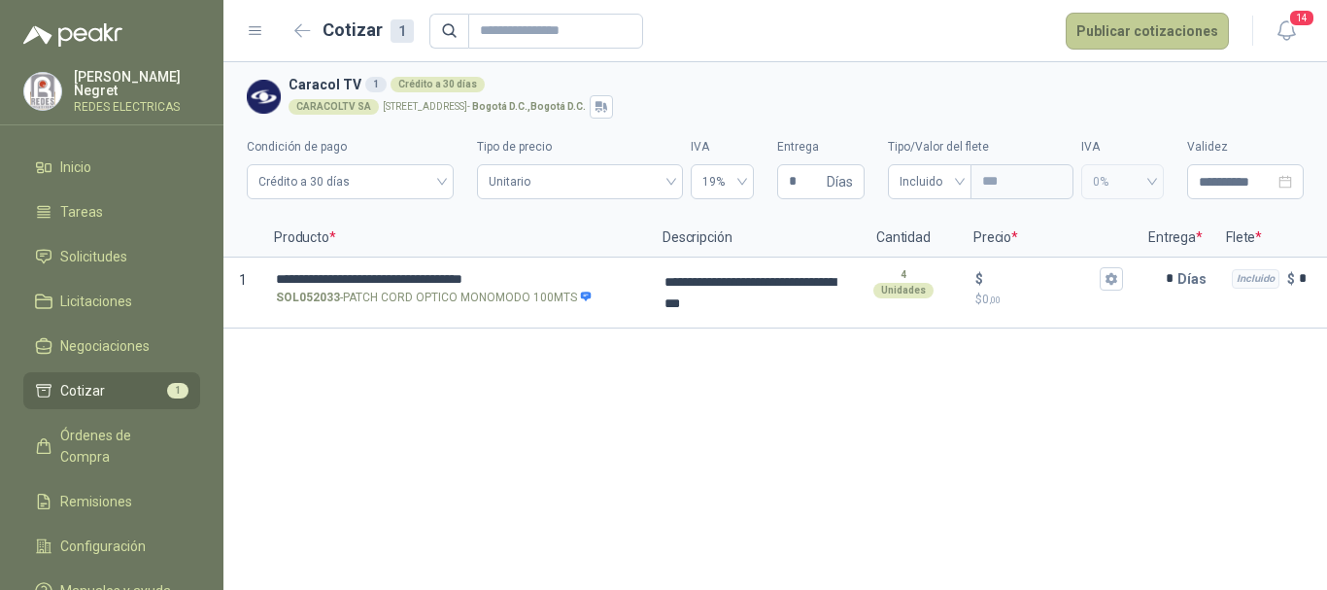
click at [1164, 33] on button "Publicar cotizaciones" at bounding box center [1147, 31] width 163 height 37
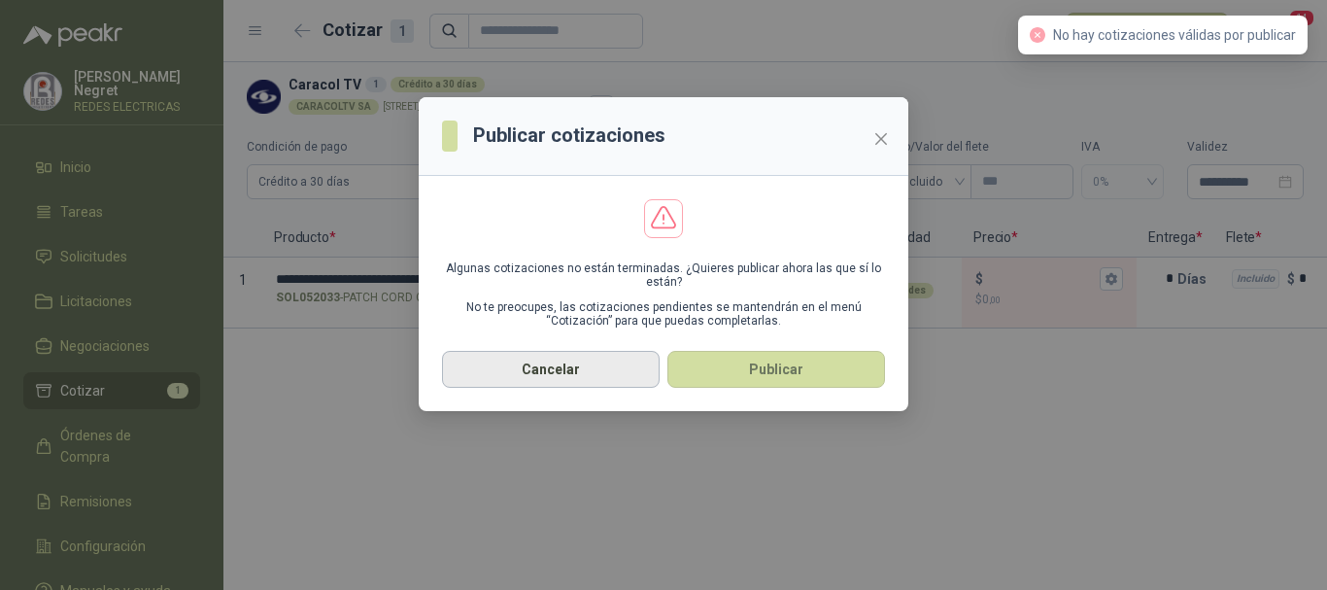
click at [582, 377] on button "Cancelar" at bounding box center [551, 369] width 218 height 37
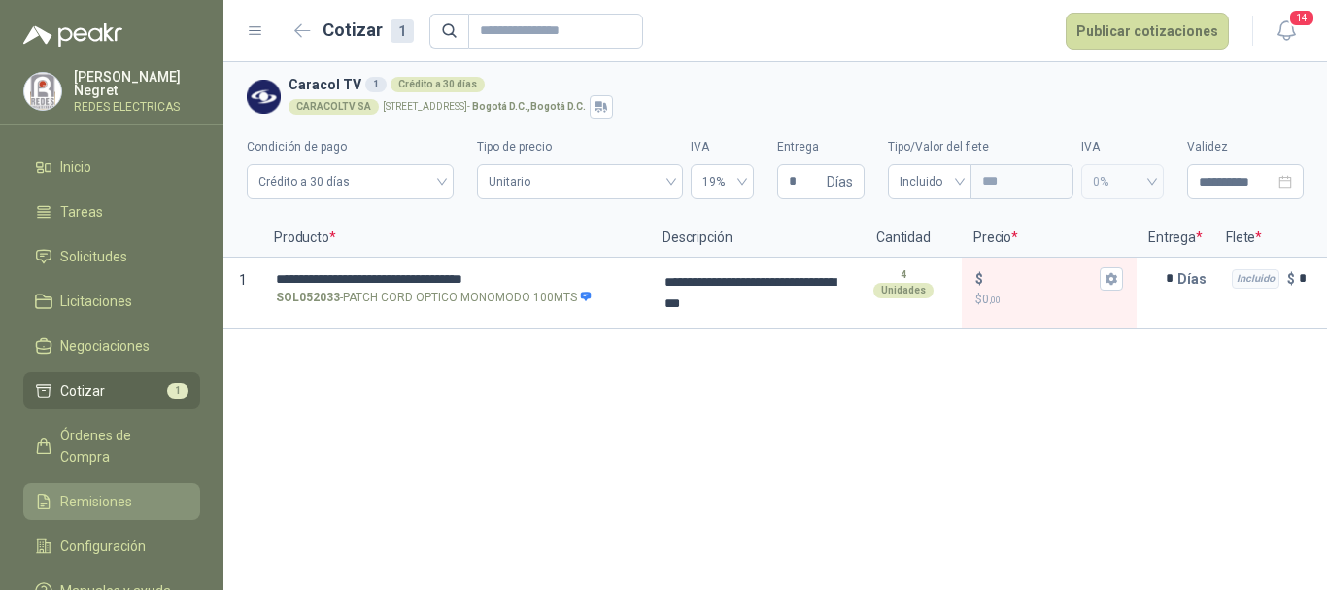
click at [93, 491] on span "Remisiones" at bounding box center [96, 501] width 72 height 21
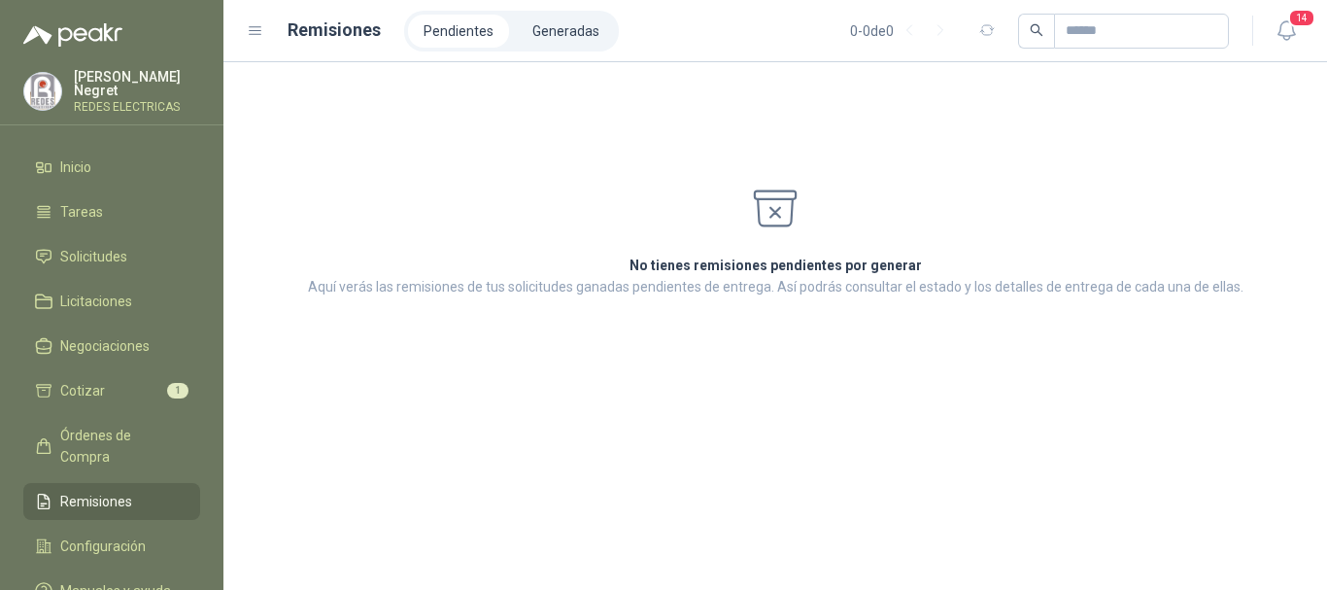
click at [1199, 245] on div "No tienes remisiones pendientes por generar Aquí verás las remisiones de tus so…" at bounding box center [775, 192] width 1057 height 212
click at [1289, 35] on icon "button" at bounding box center [1287, 30] width 24 height 24
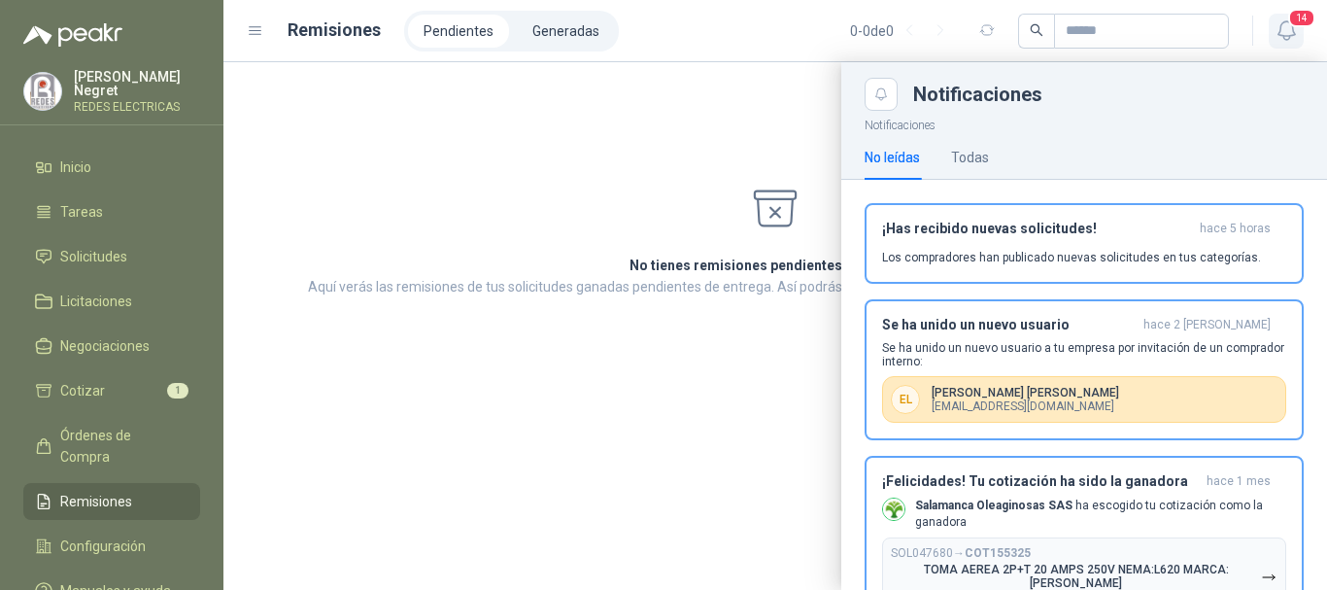
click at [1279, 27] on icon "button" at bounding box center [1287, 30] width 24 height 24
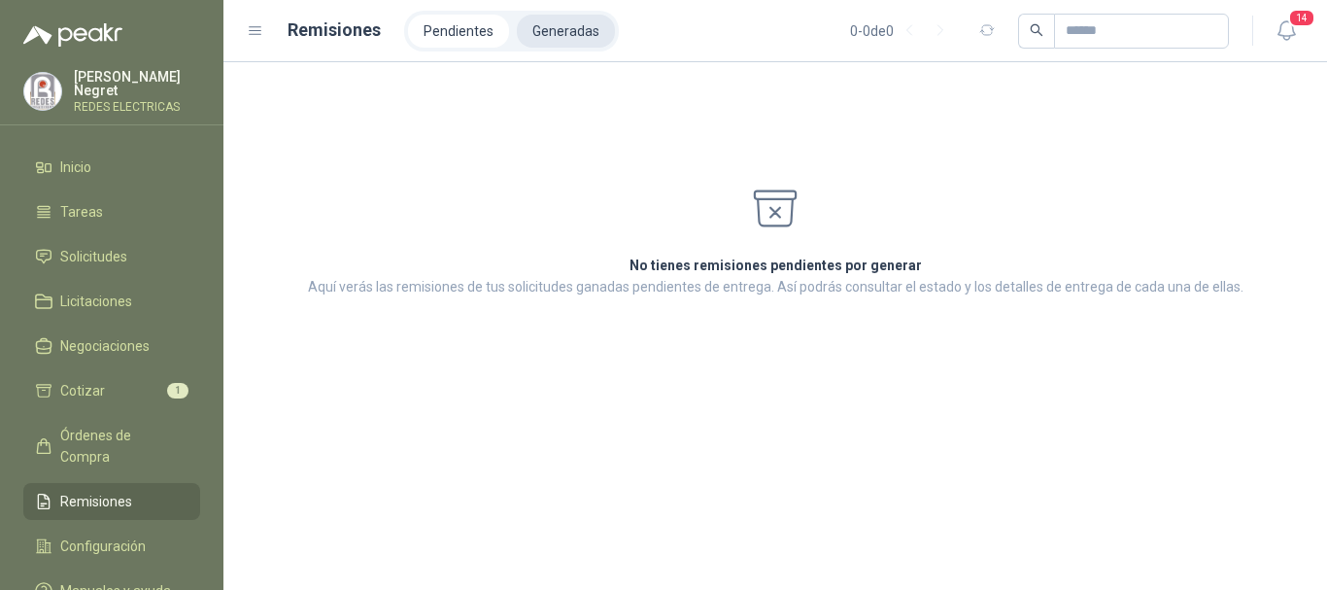
click at [559, 39] on li "Generadas" at bounding box center [566, 31] width 98 height 33
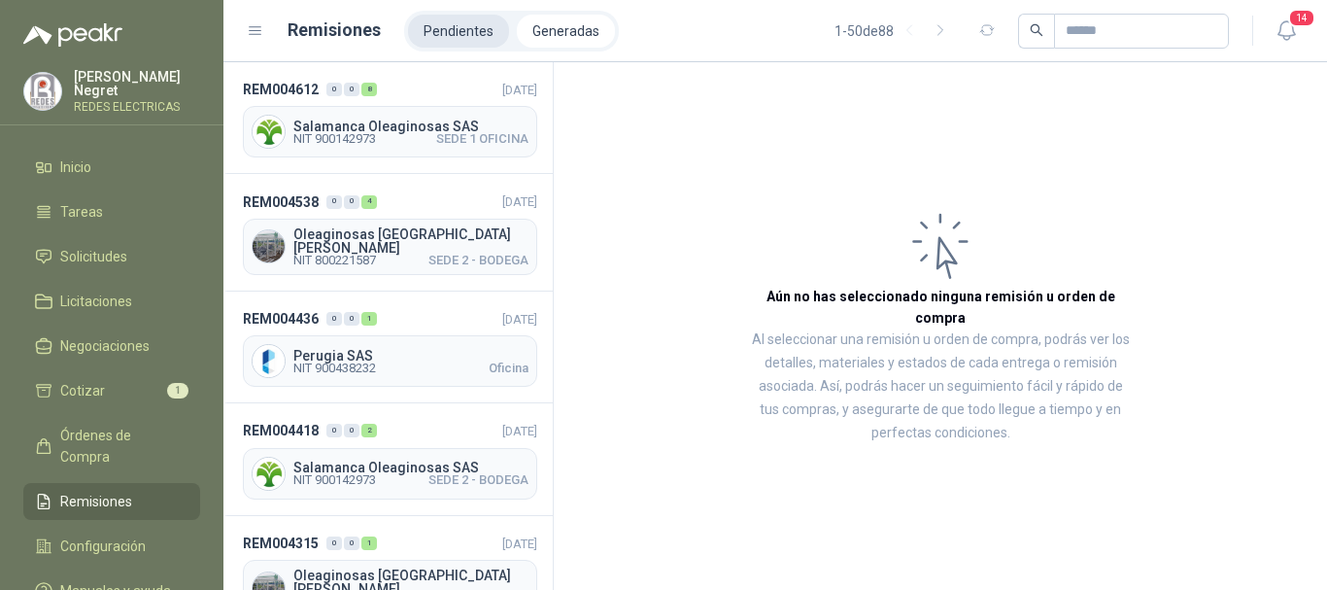
click at [473, 26] on li "Pendientes" at bounding box center [458, 31] width 101 height 33
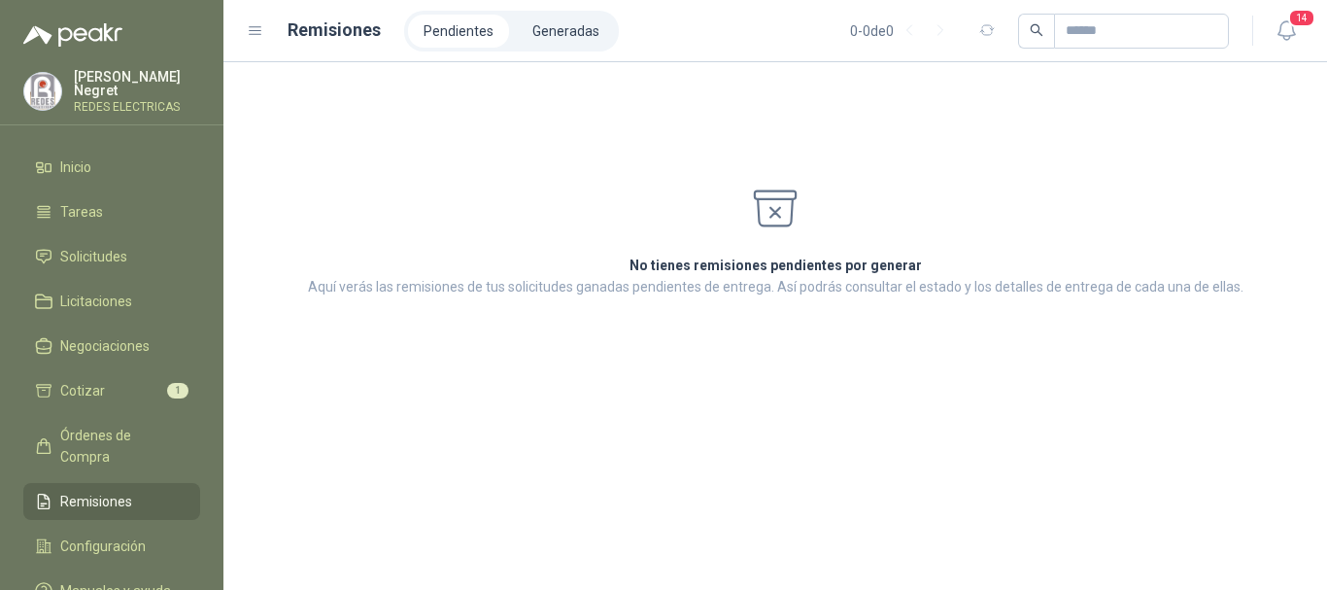
click at [474, 18] on li "Pendientes" at bounding box center [458, 31] width 101 height 33
click at [558, 22] on li "Generadas" at bounding box center [566, 31] width 98 height 33
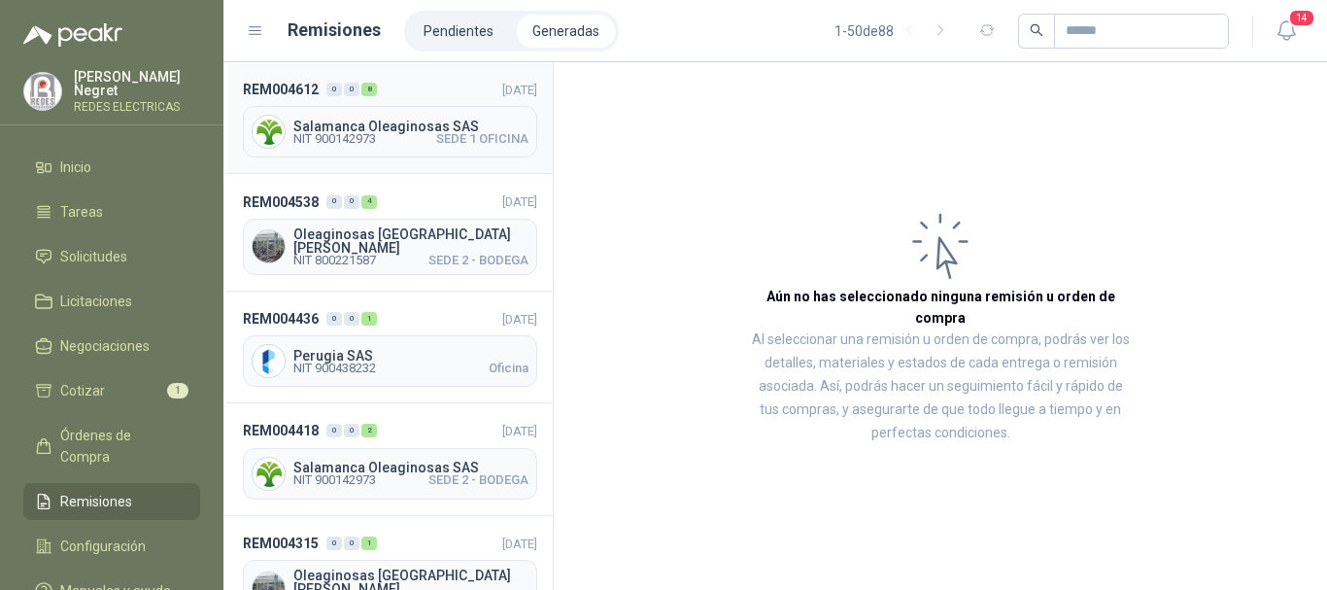
click at [407, 124] on span "Salamanca Oleaginosas SAS" at bounding box center [410, 127] width 235 height 14
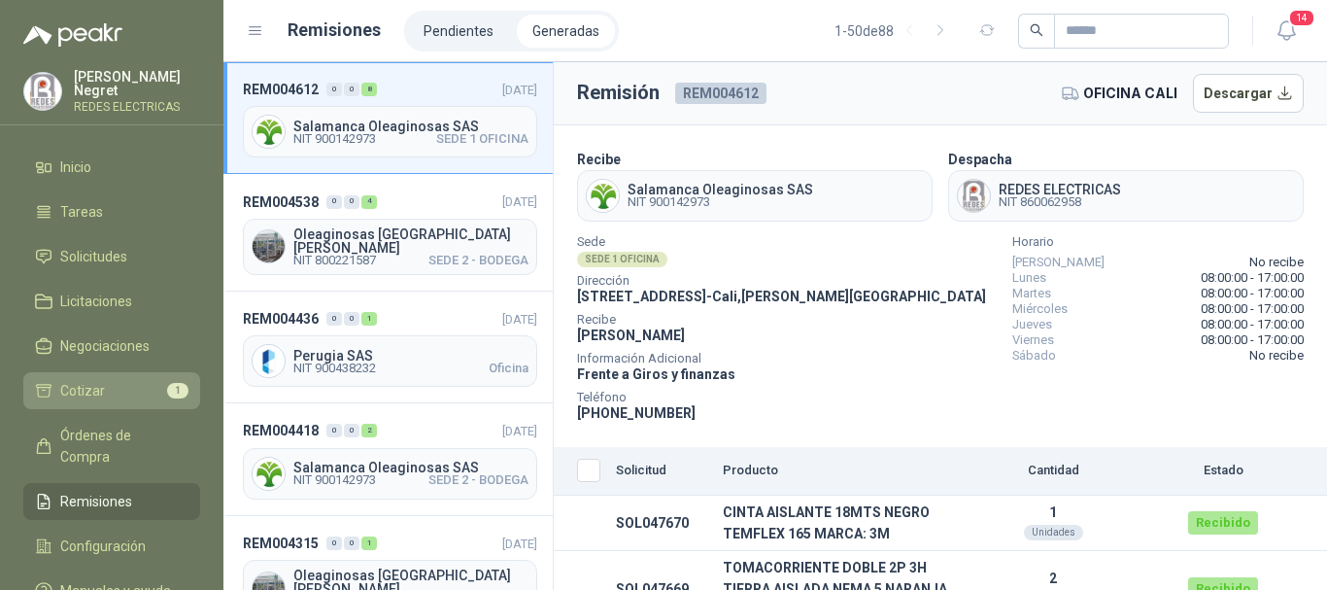
click at [112, 380] on li "Cotizar 1" at bounding box center [112, 390] width 154 height 21
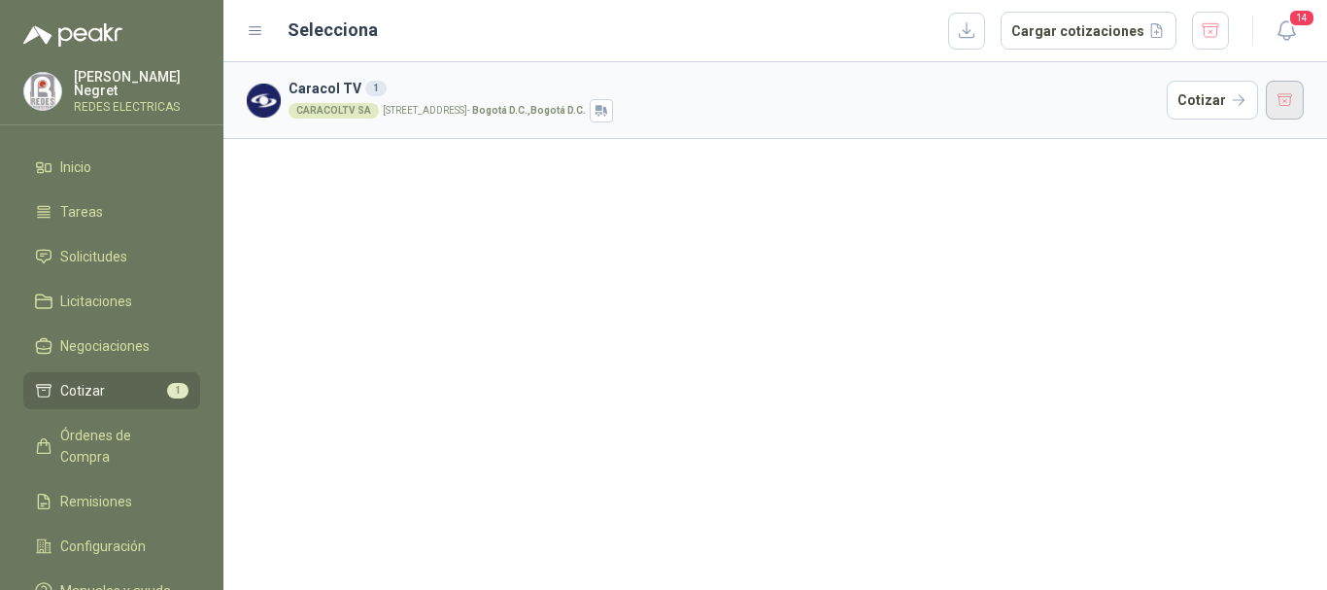
click at [1288, 102] on button "button" at bounding box center [1285, 100] width 39 height 39
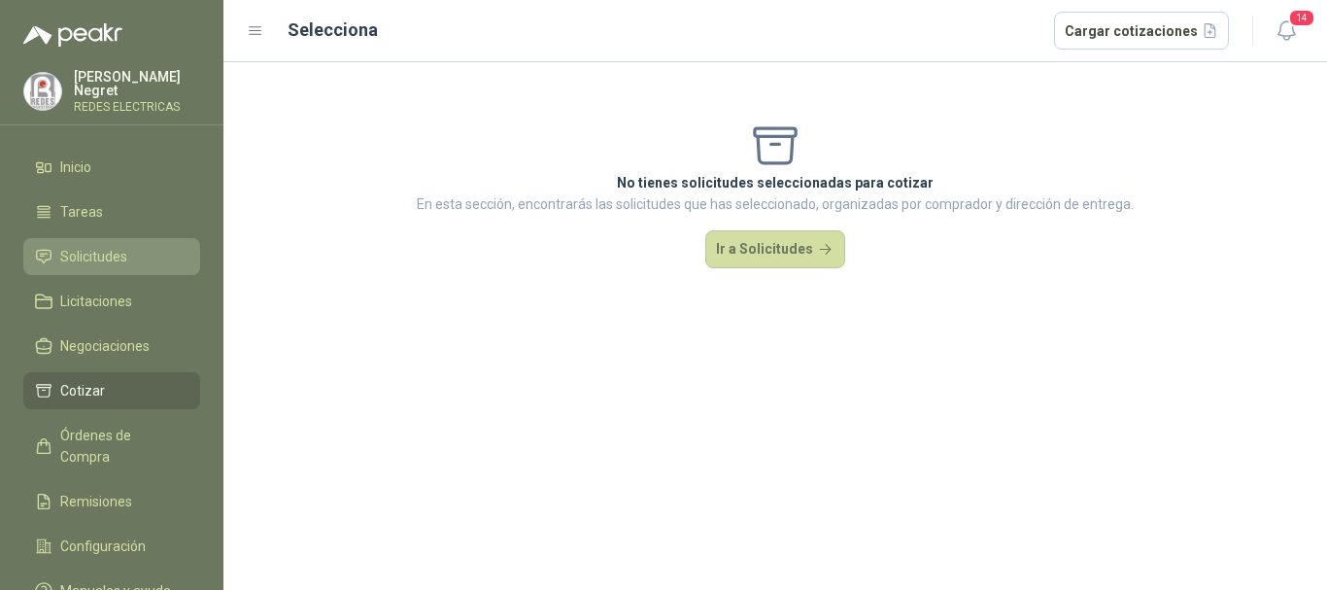
click at [110, 246] on span "Solicitudes" at bounding box center [93, 256] width 67 height 21
